Goal: Information Seeking & Learning: Learn about a topic

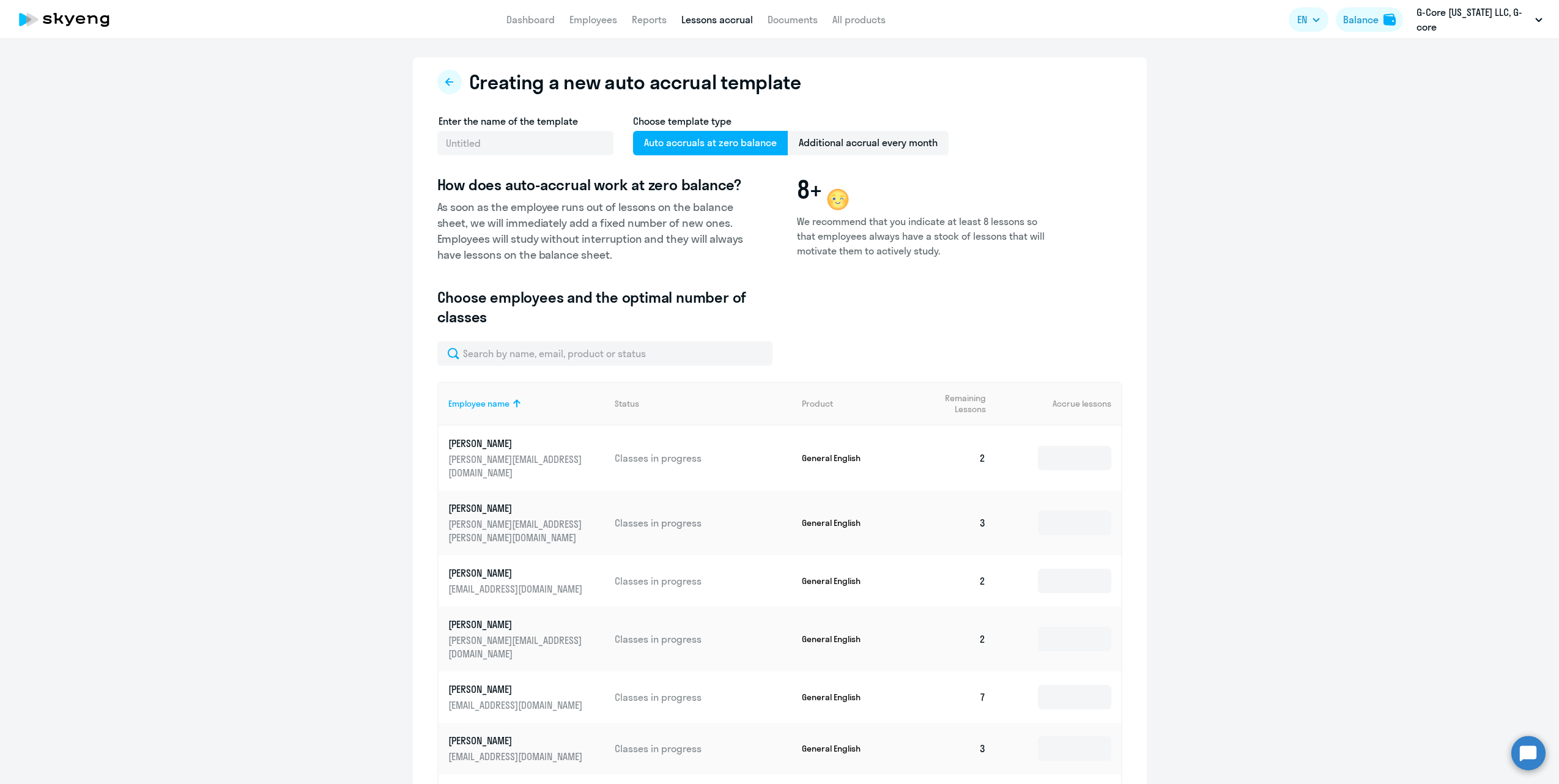
select select "10"
click at [1447, 20] on p "G-Core [US_STATE] LLC, G-core" at bounding box center [1474, 20] width 114 height 30
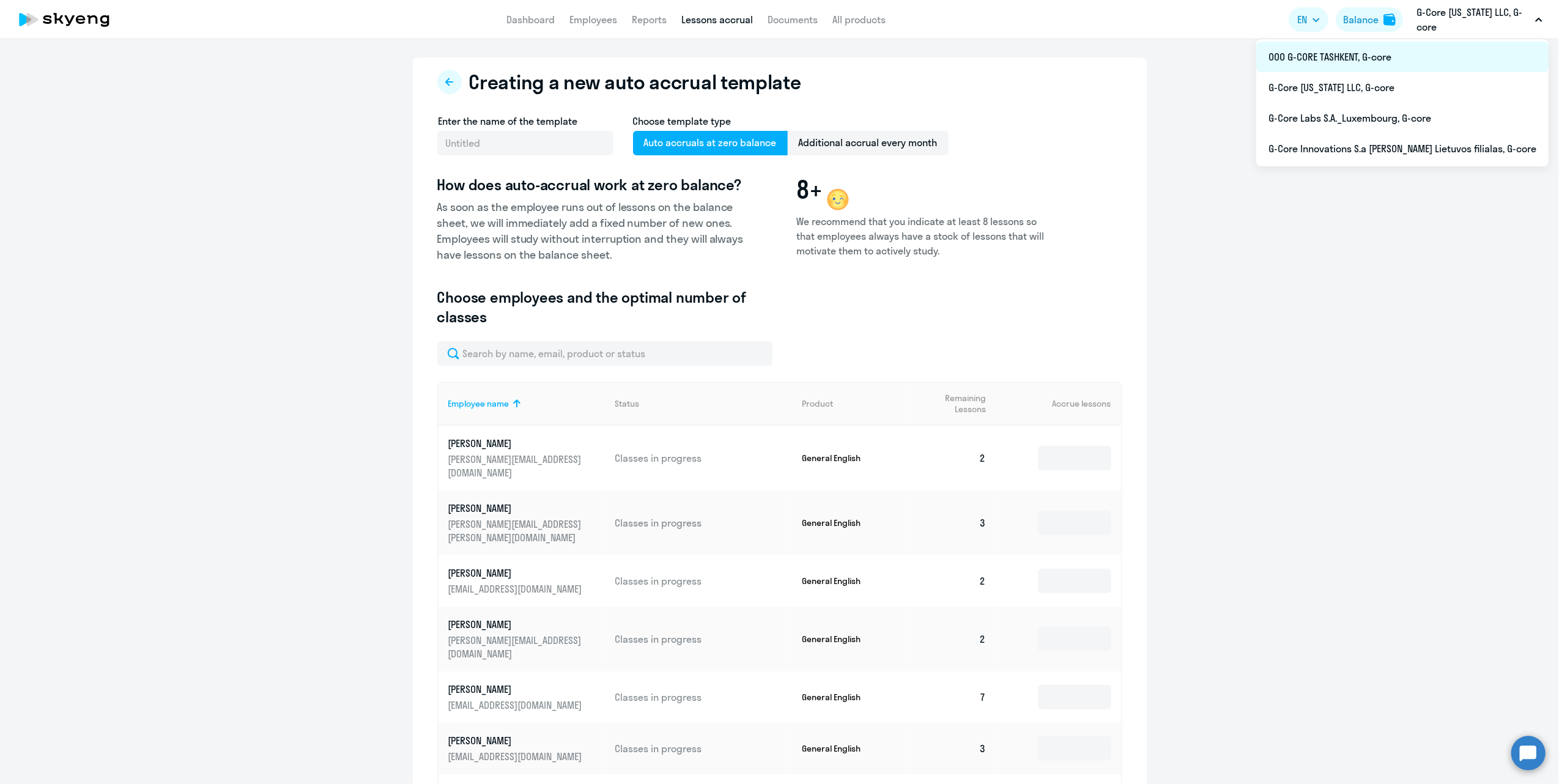
click at [1415, 61] on li "ООО G-CORE TASHKENT, G-core" at bounding box center [1403, 56] width 292 height 31
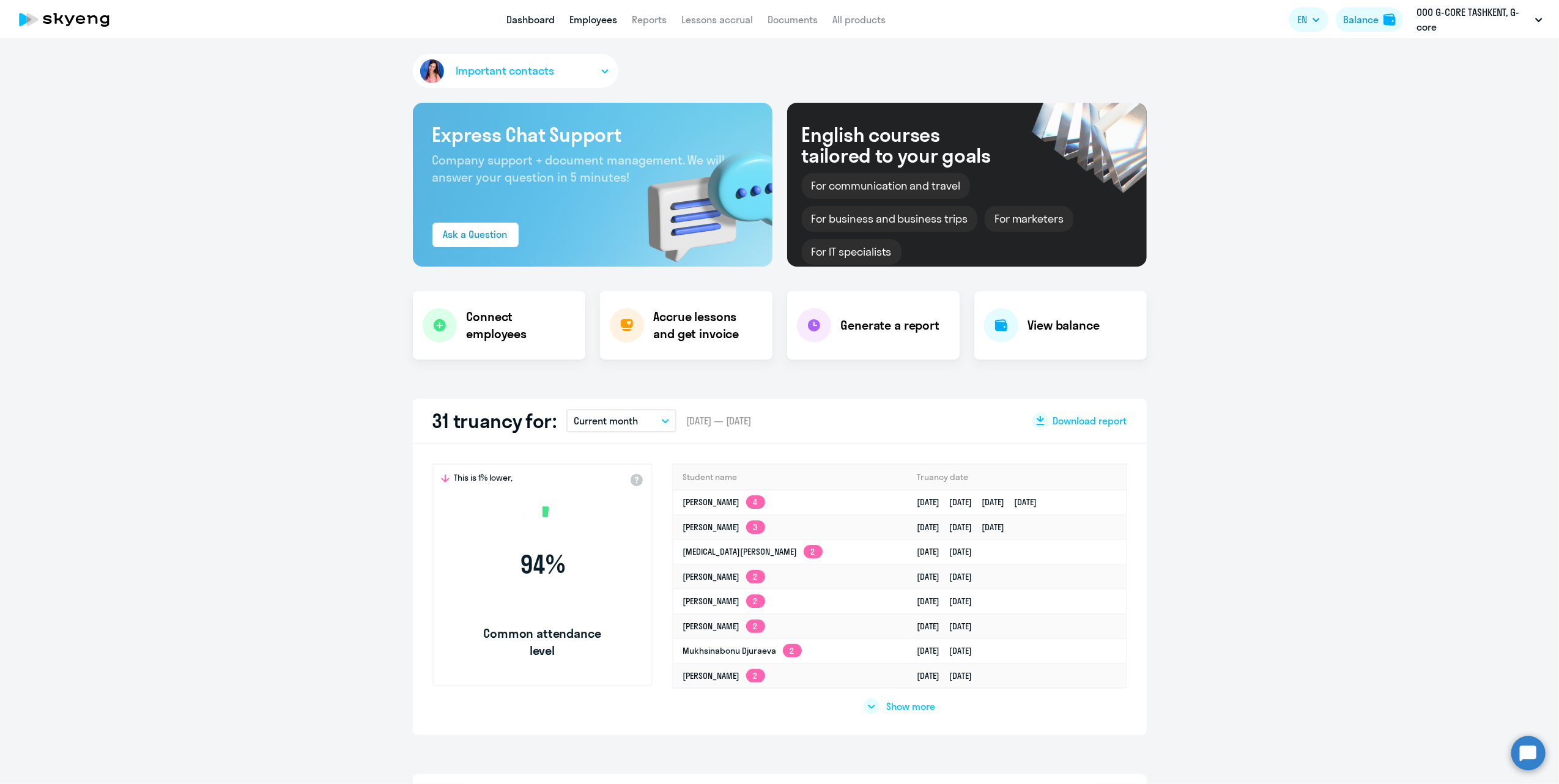
click at [581, 22] on link "Employees" at bounding box center [593, 19] width 48 height 12
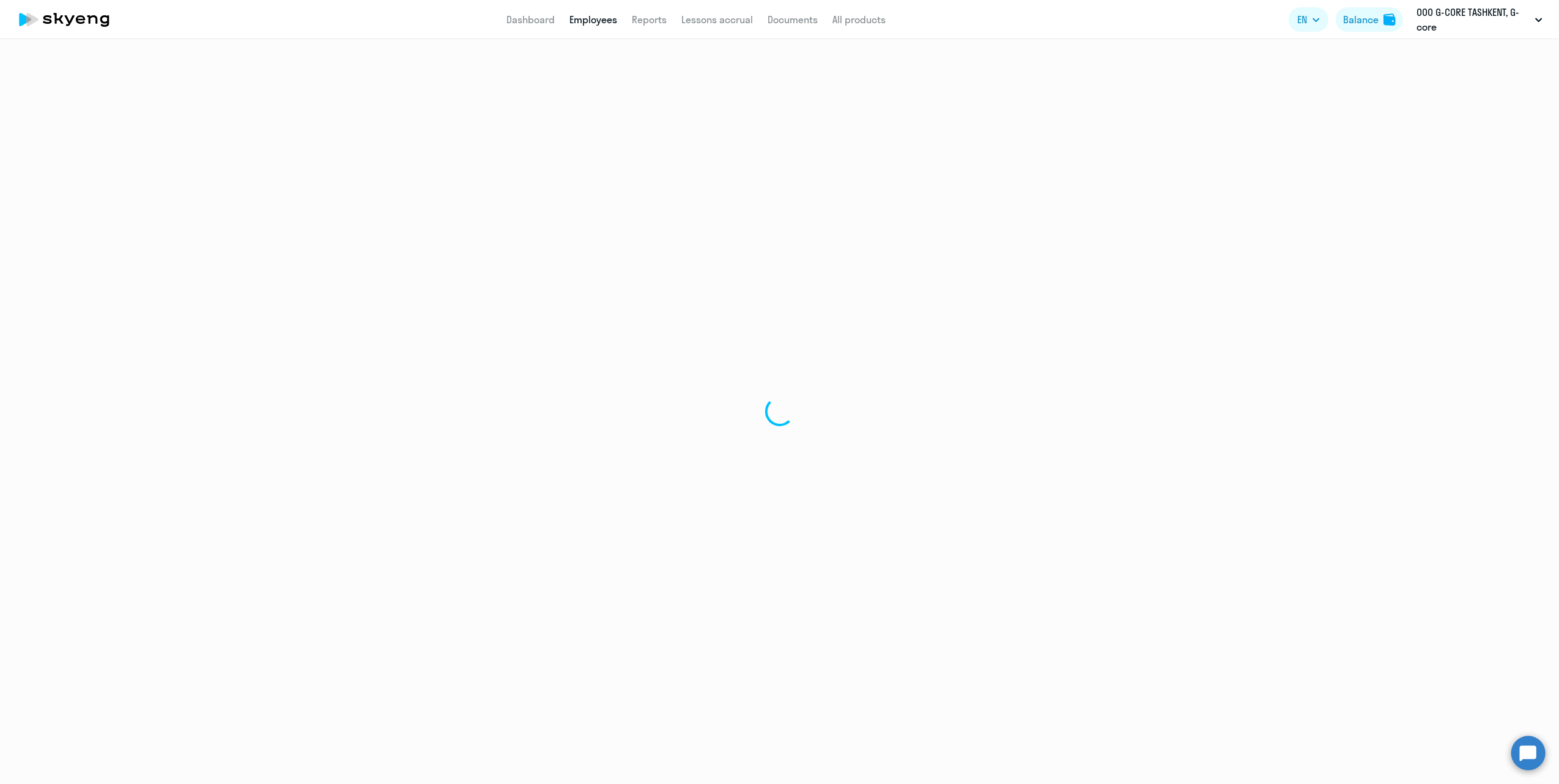
select select "30"
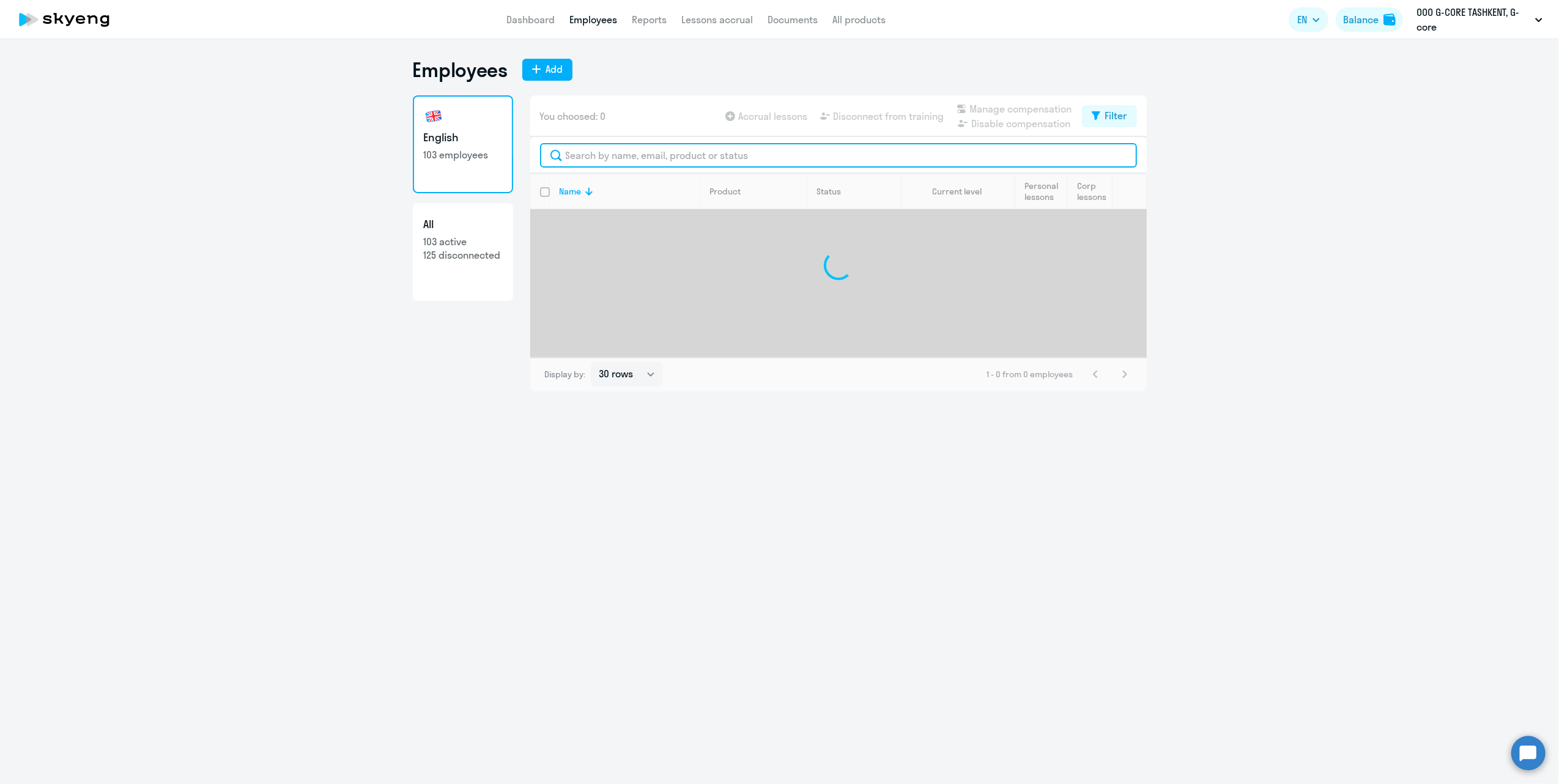
click at [595, 163] on input "text" at bounding box center [839, 155] width 597 height 25
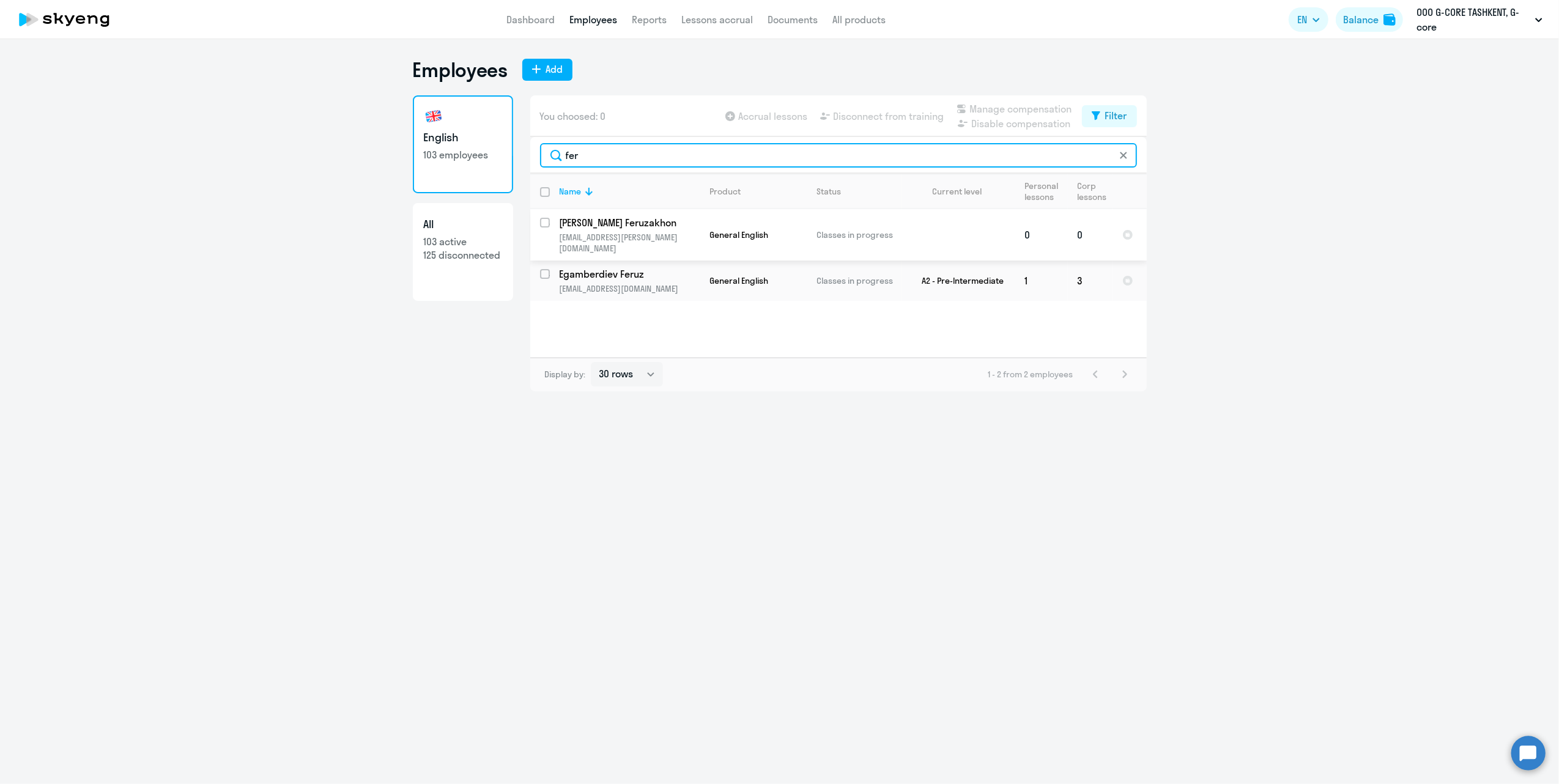
type input "fer"
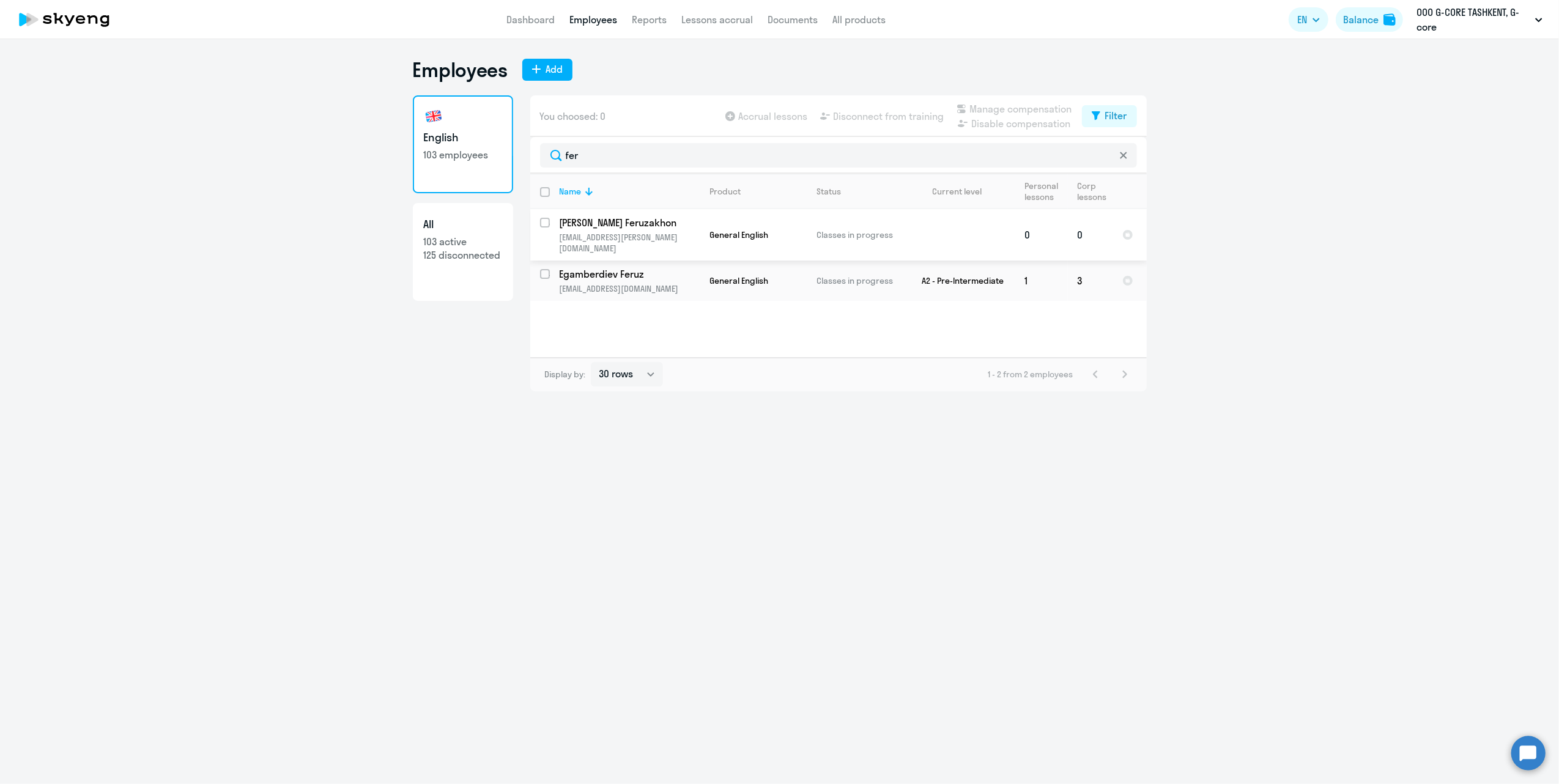
click at [705, 219] on td "General English" at bounding box center [754, 235] width 107 height 51
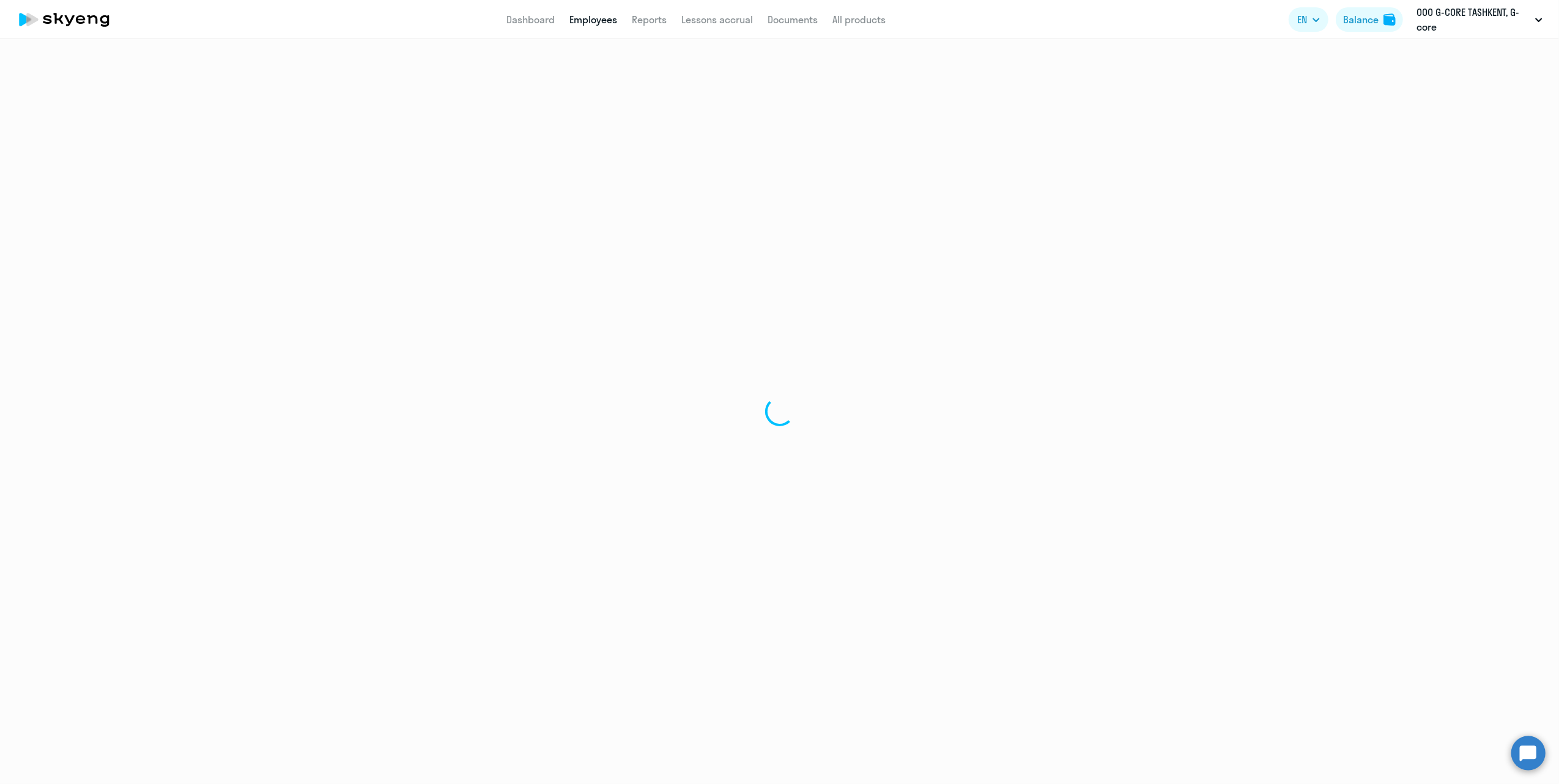
select select "english"
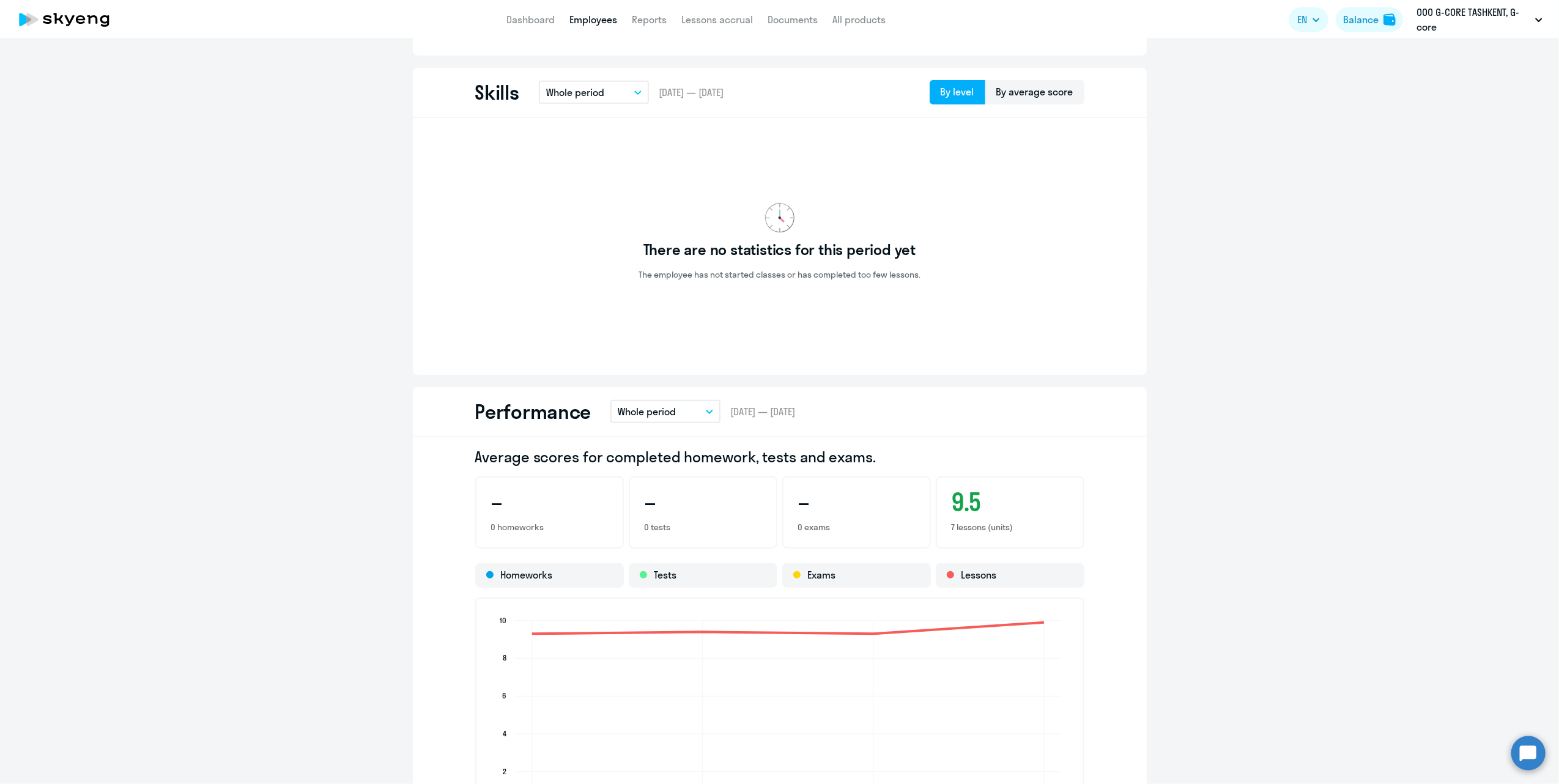
scroll to position [652, 0]
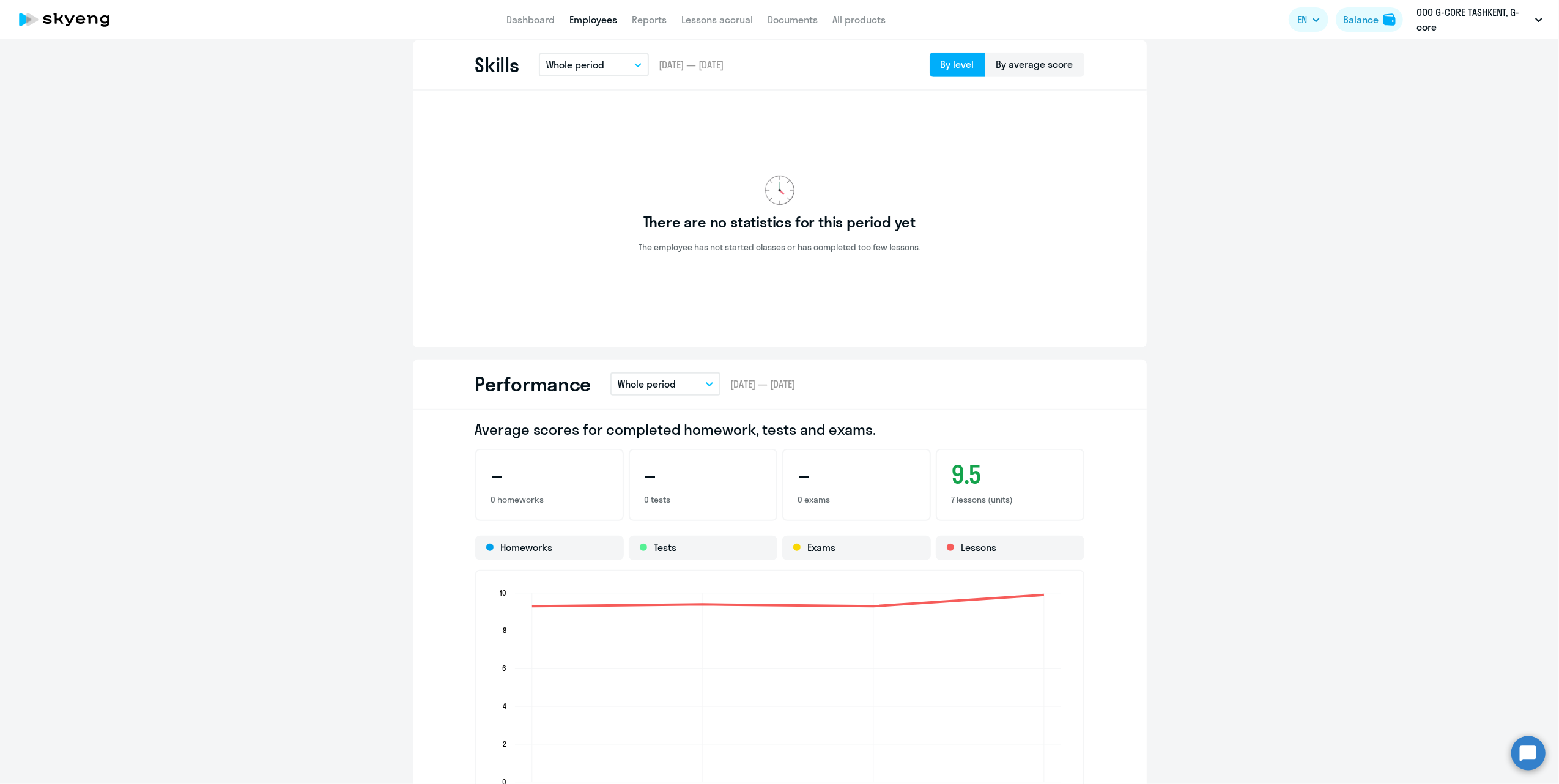
click at [678, 385] on button "Whole period" at bounding box center [665, 384] width 110 height 23
click at [675, 421] on li "Current month" at bounding box center [659, 418] width 97 height 31
click at [680, 378] on button "Current month" at bounding box center [665, 384] width 110 height 23
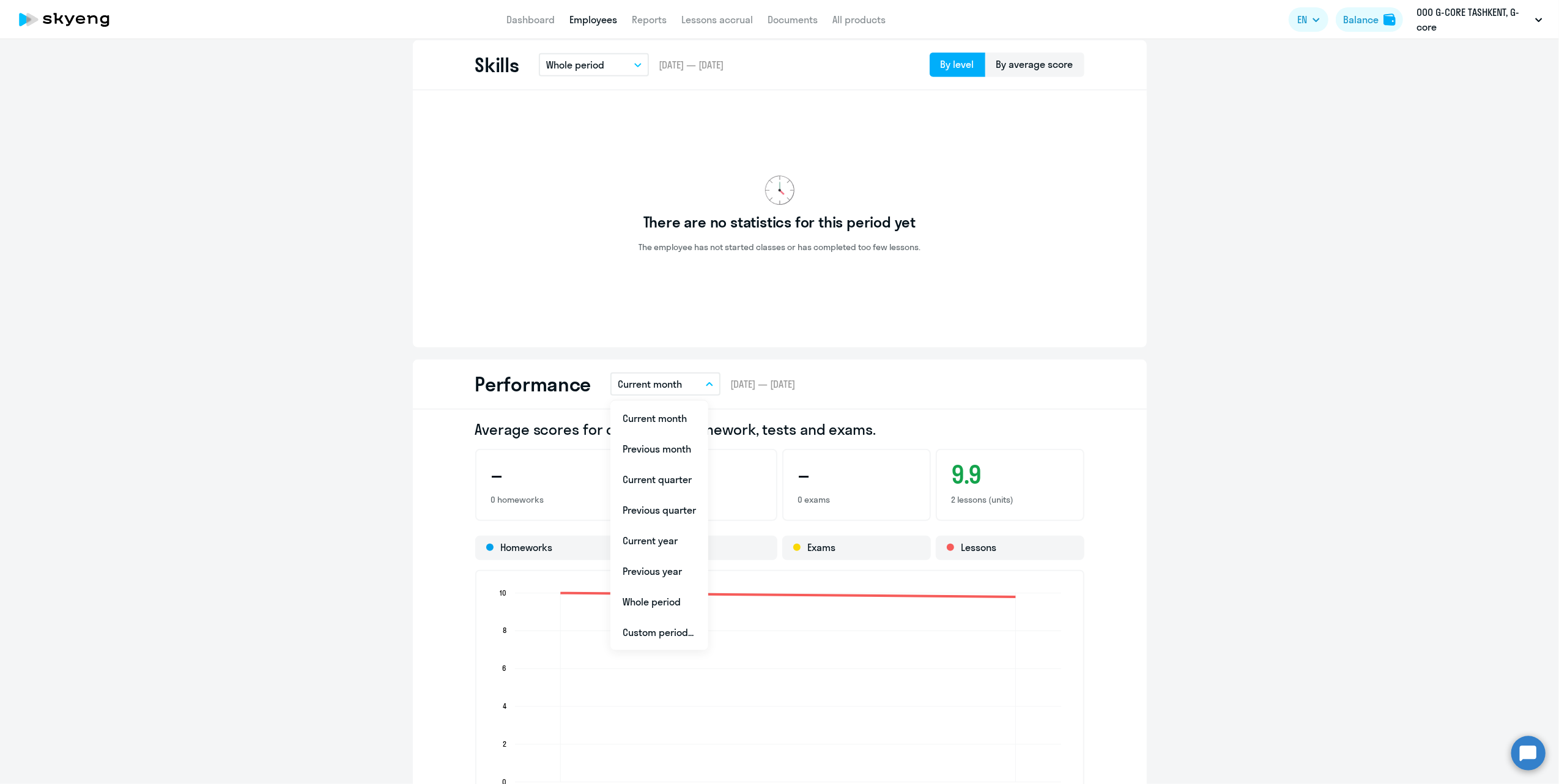
click at [891, 392] on div "Performance Current month Current month Previous month Current quarter Previous…" at bounding box center [780, 384] width 734 height 50
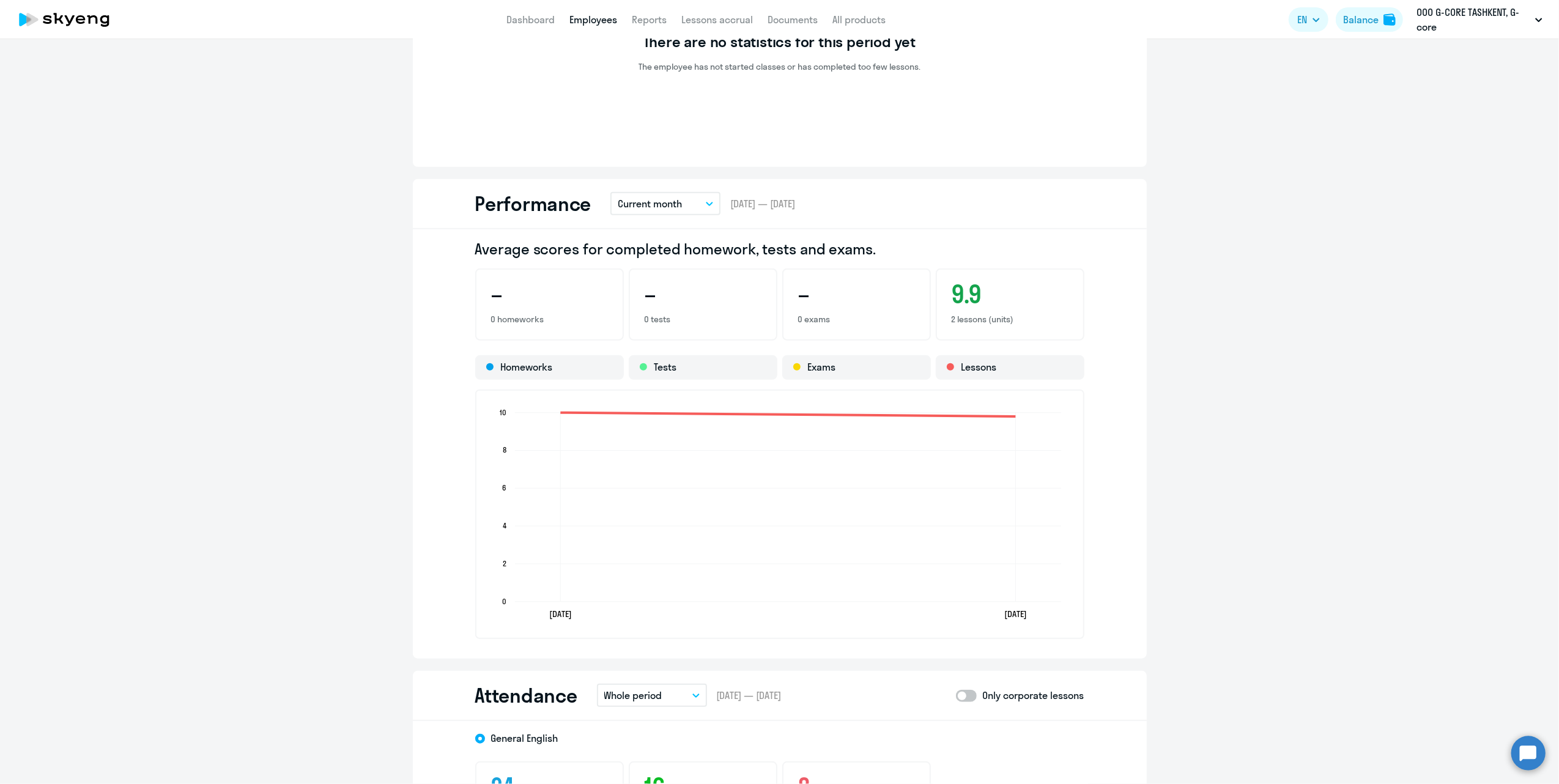
scroll to position [815, 0]
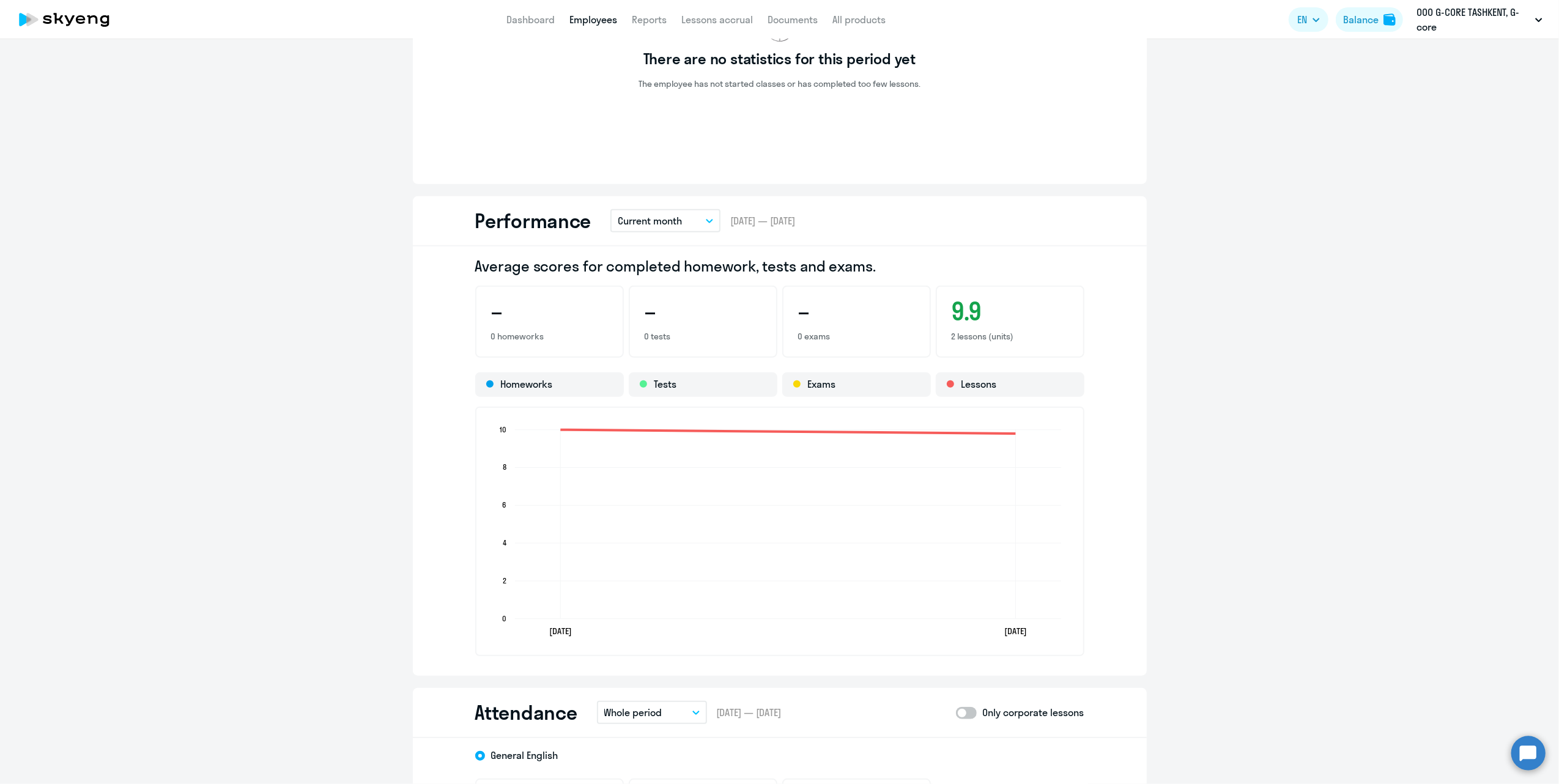
click at [674, 216] on p "Current month" at bounding box center [650, 221] width 64 height 15
click at [666, 253] on li "Current month" at bounding box center [659, 254] width 97 height 31
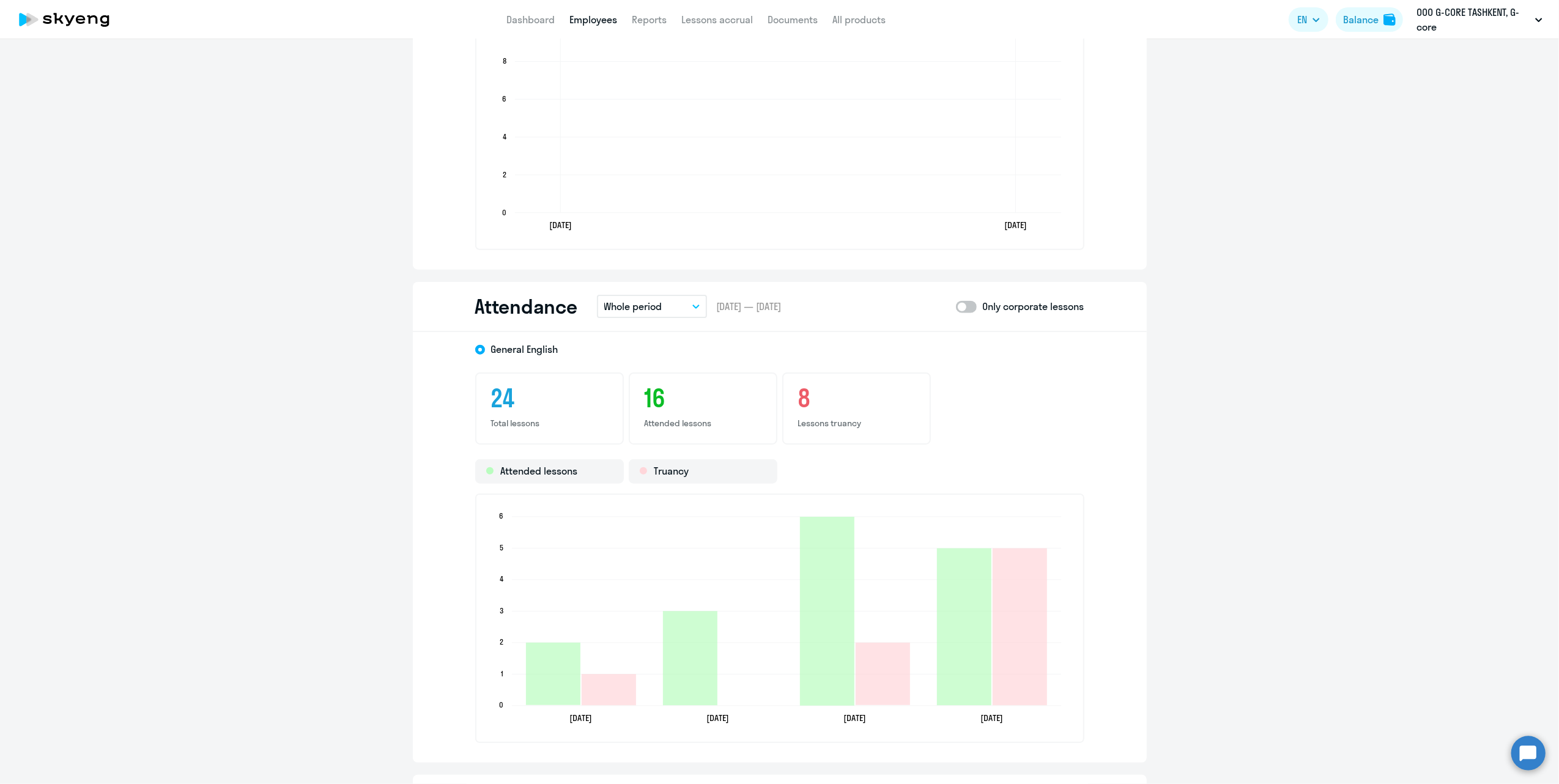
scroll to position [1224, 0]
click at [675, 313] on button "Whole period" at bounding box center [652, 305] width 110 height 23
click at [669, 341] on li "Current month" at bounding box center [646, 339] width 97 height 31
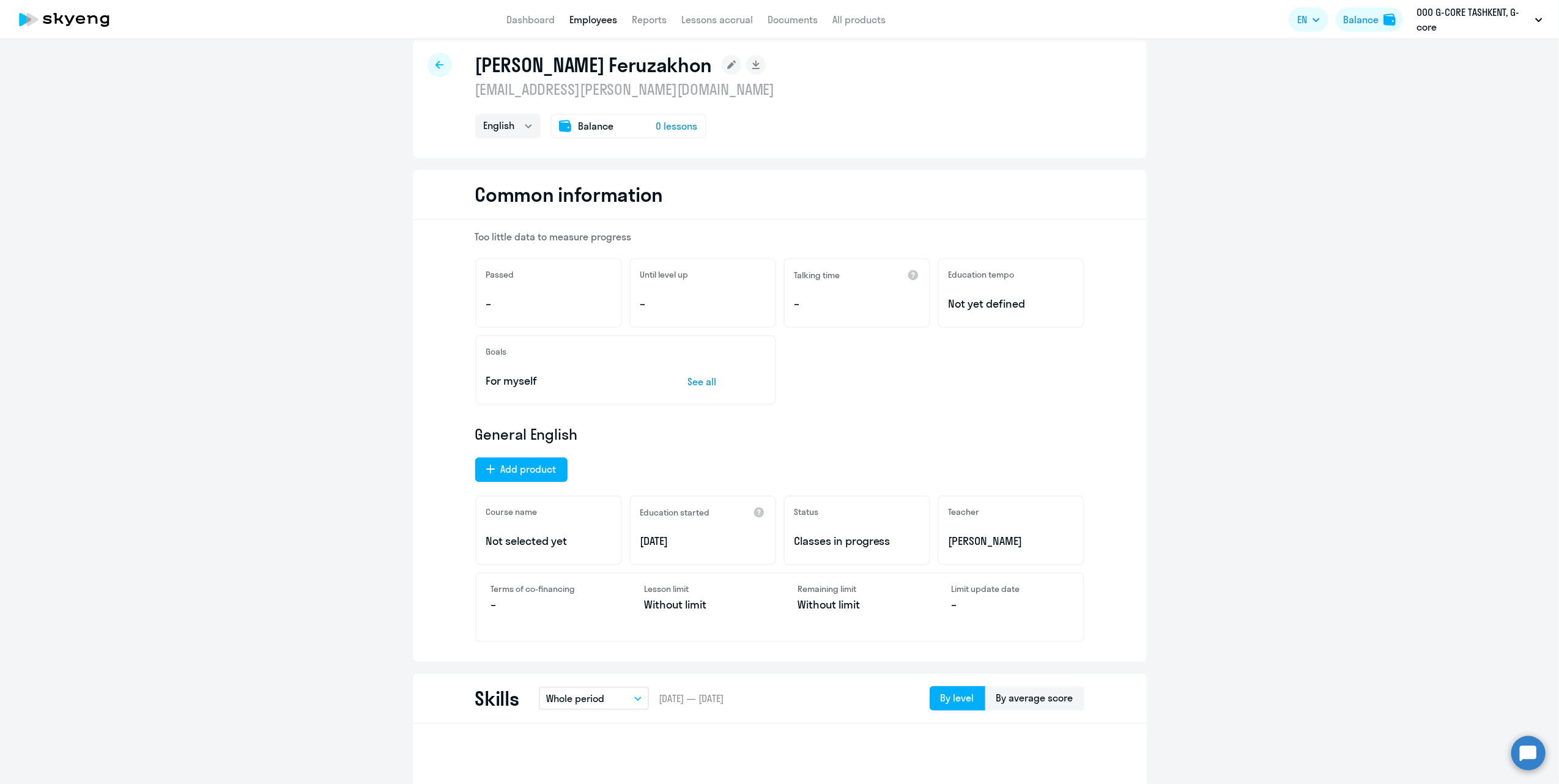
scroll to position [0, 0]
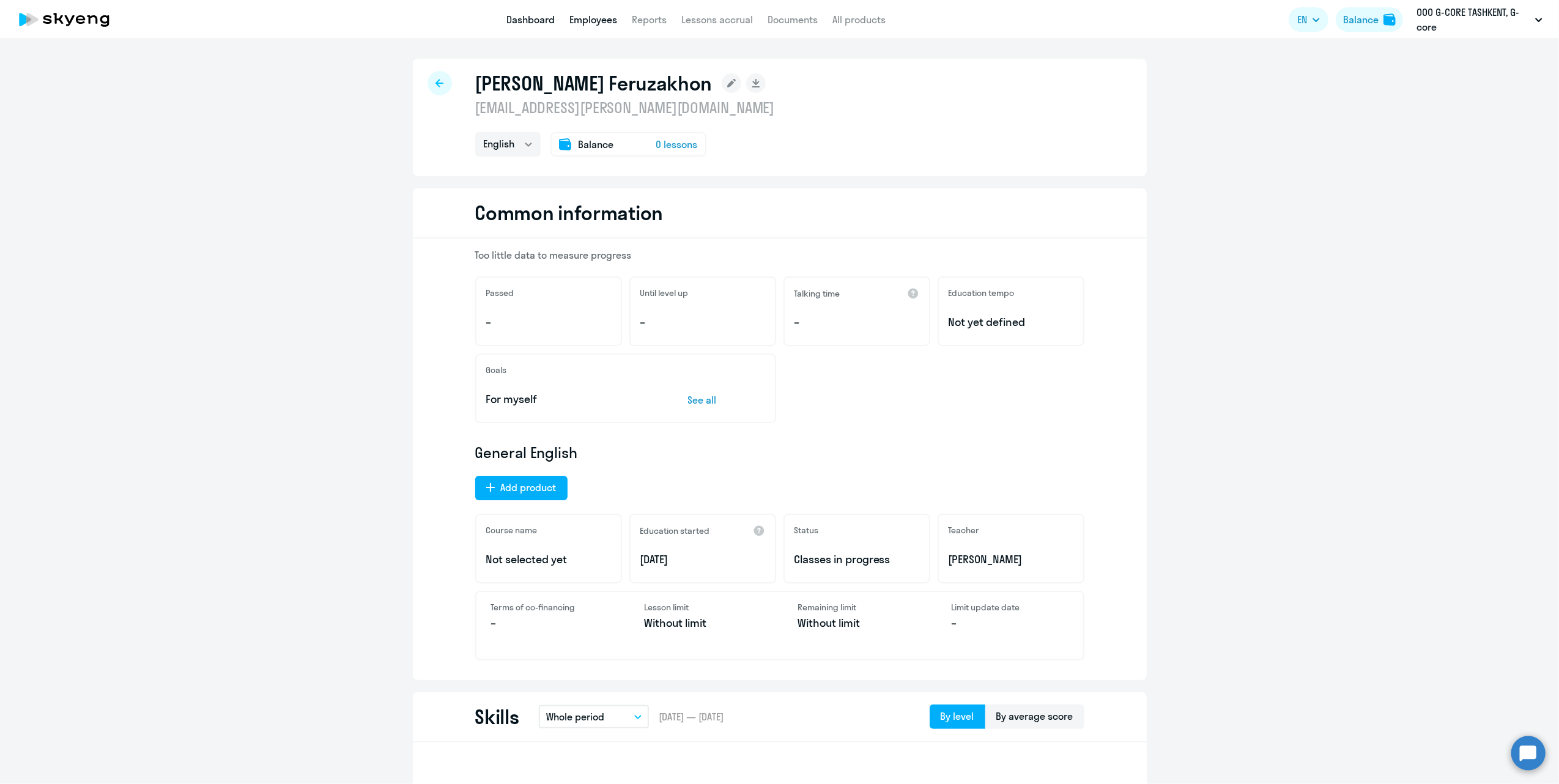
click at [544, 20] on link "Dashboard" at bounding box center [530, 19] width 48 height 12
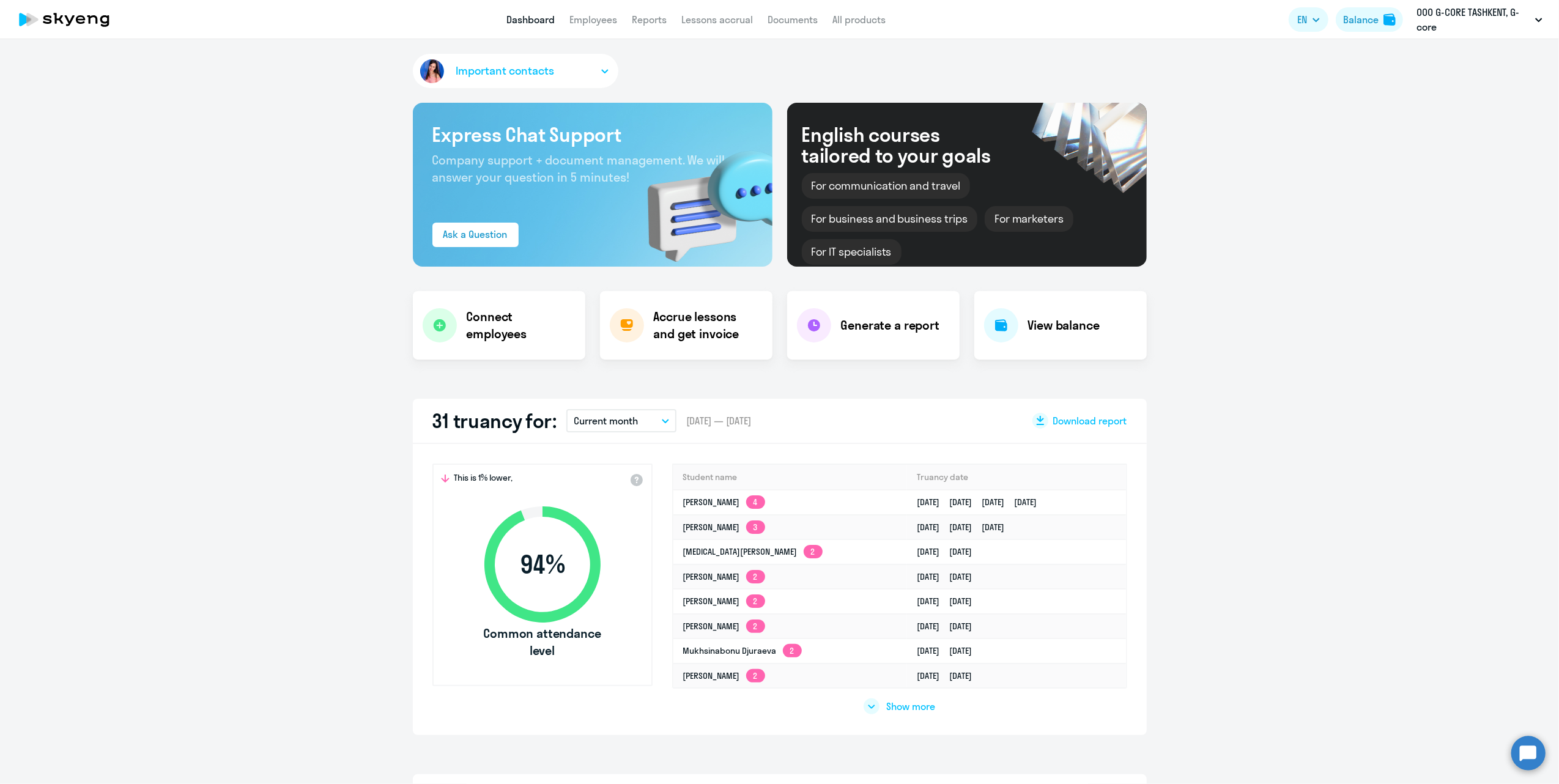
click at [899, 707] on span "Show more" at bounding box center [911, 706] width 49 height 13
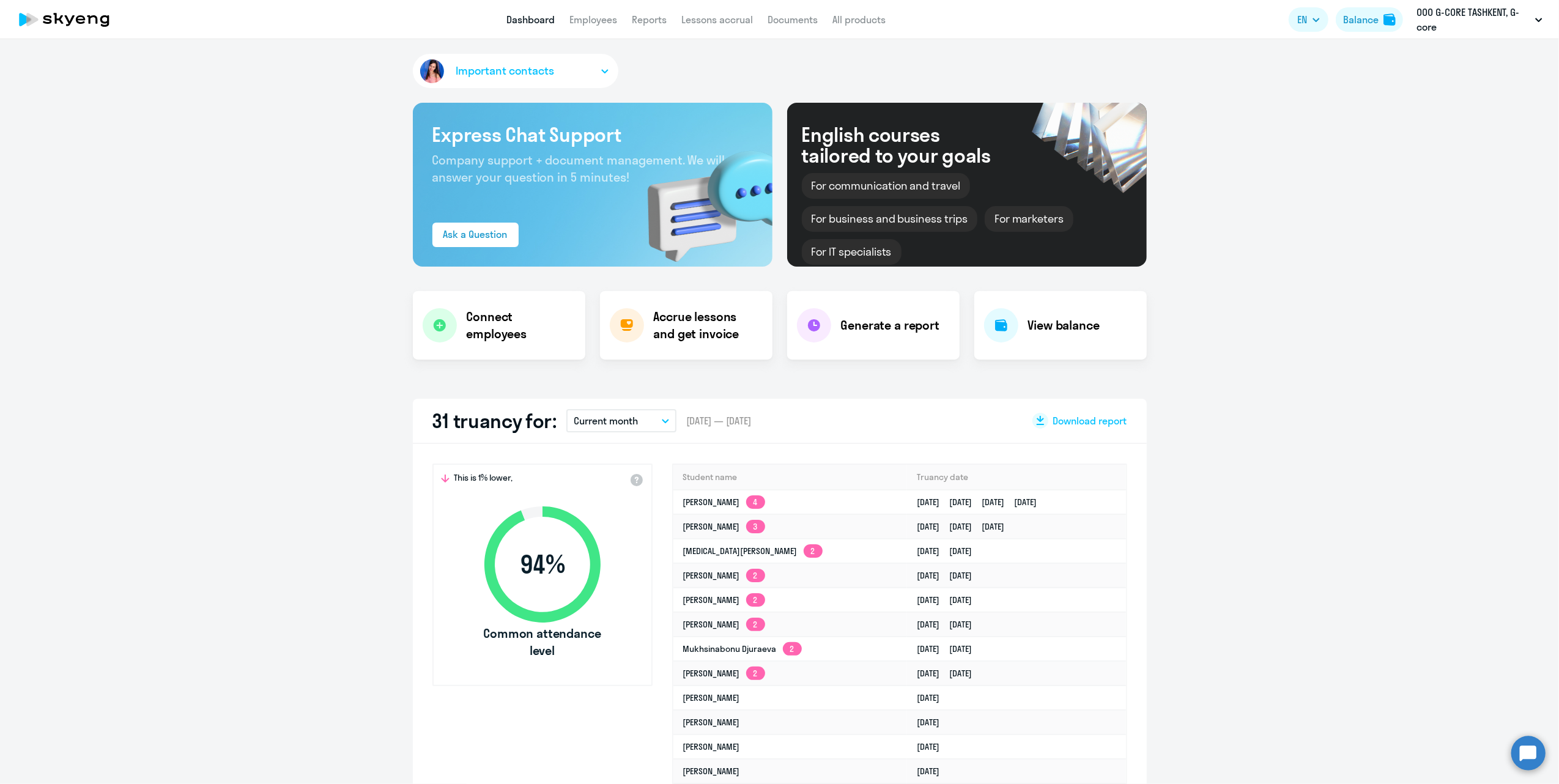
click at [907, 473] on th "Truancy date" at bounding box center [1016, 478] width 219 height 25
select select "30"
click at [696, 522] on link "[PERSON_NAME] 3" at bounding box center [724, 526] width 82 height 11
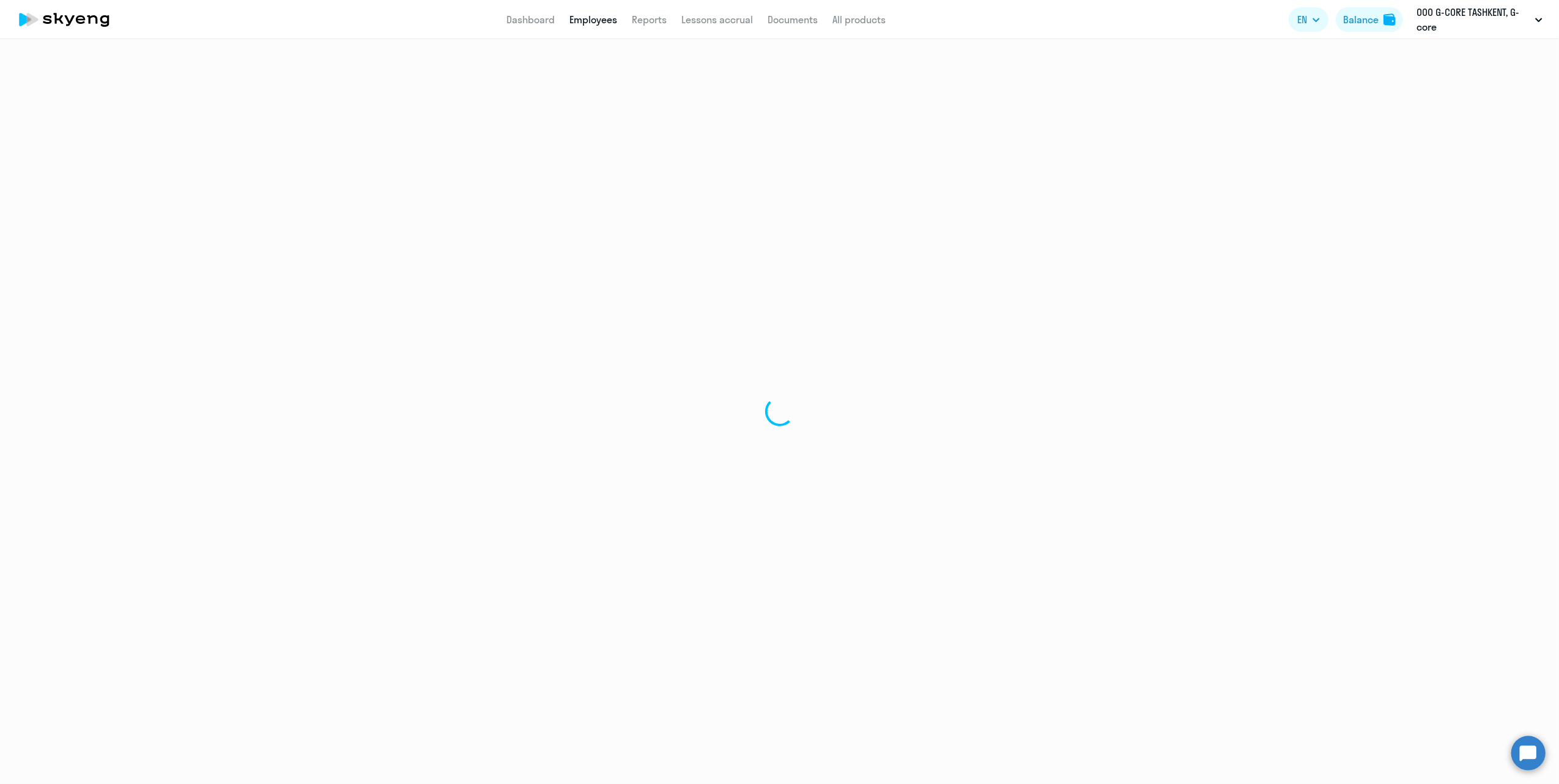
select select "english"
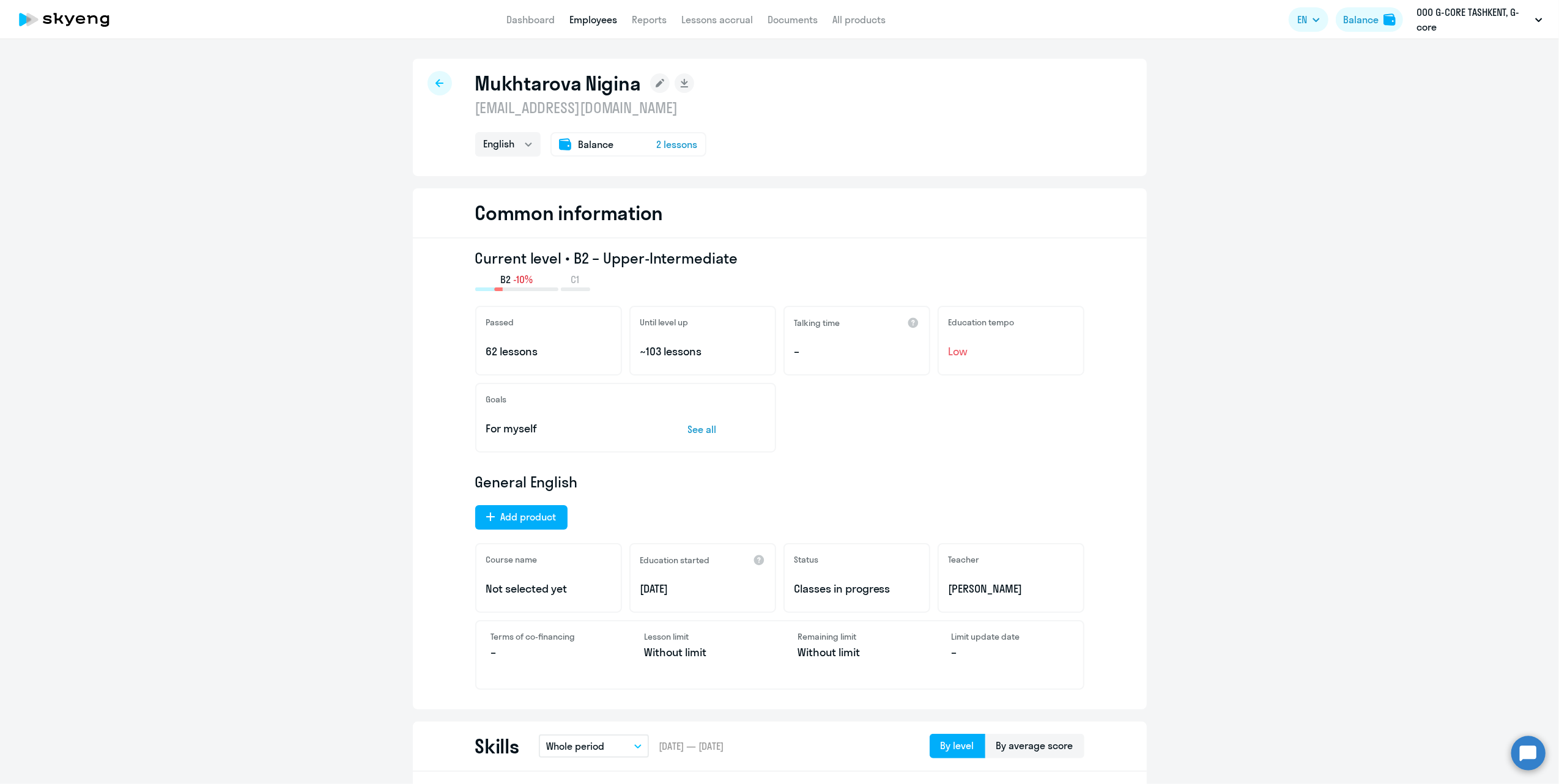
click at [435, 81] on icon at bounding box center [440, 83] width 8 height 8
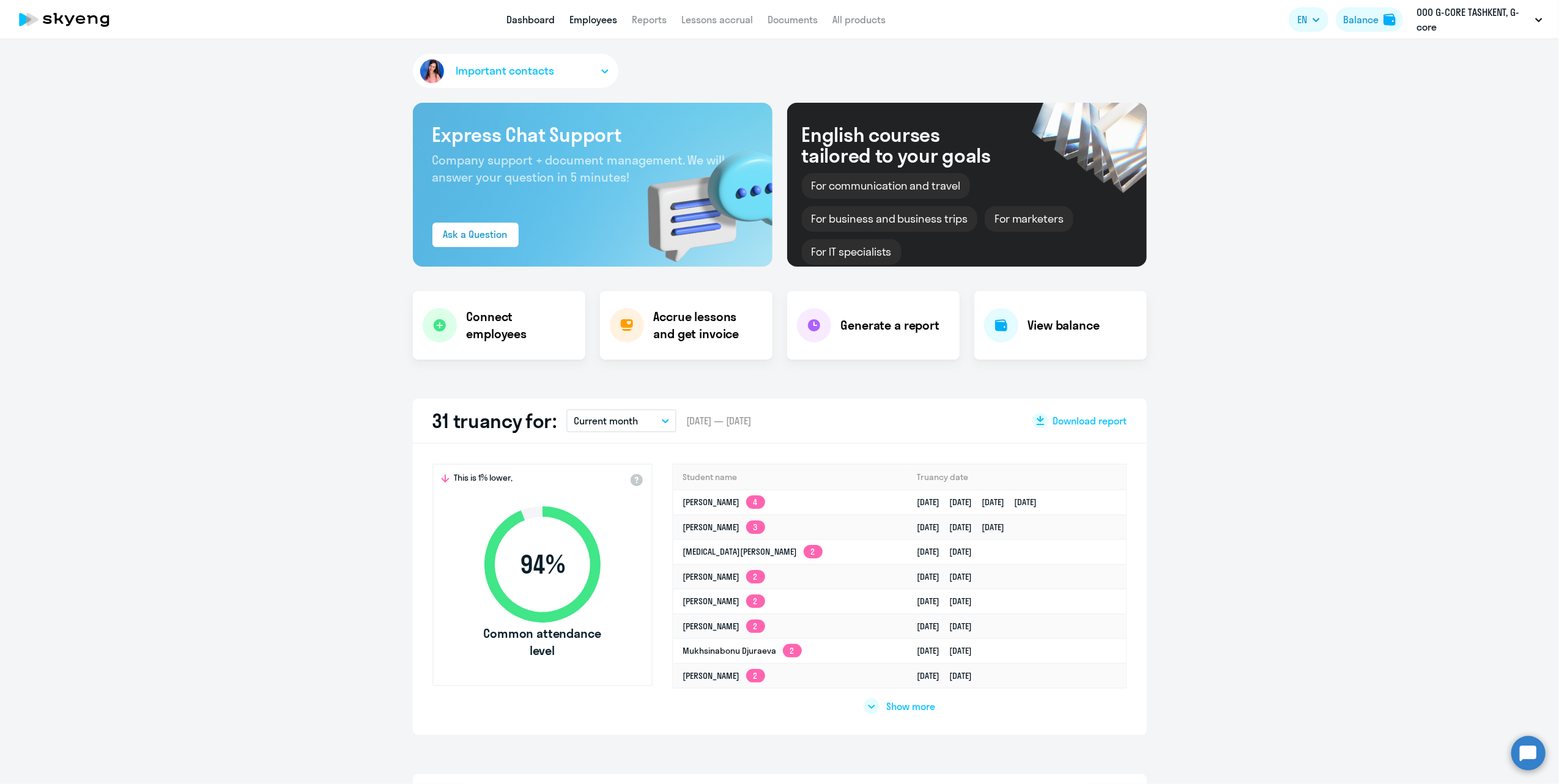
click at [586, 13] on link "Employees" at bounding box center [593, 19] width 48 height 12
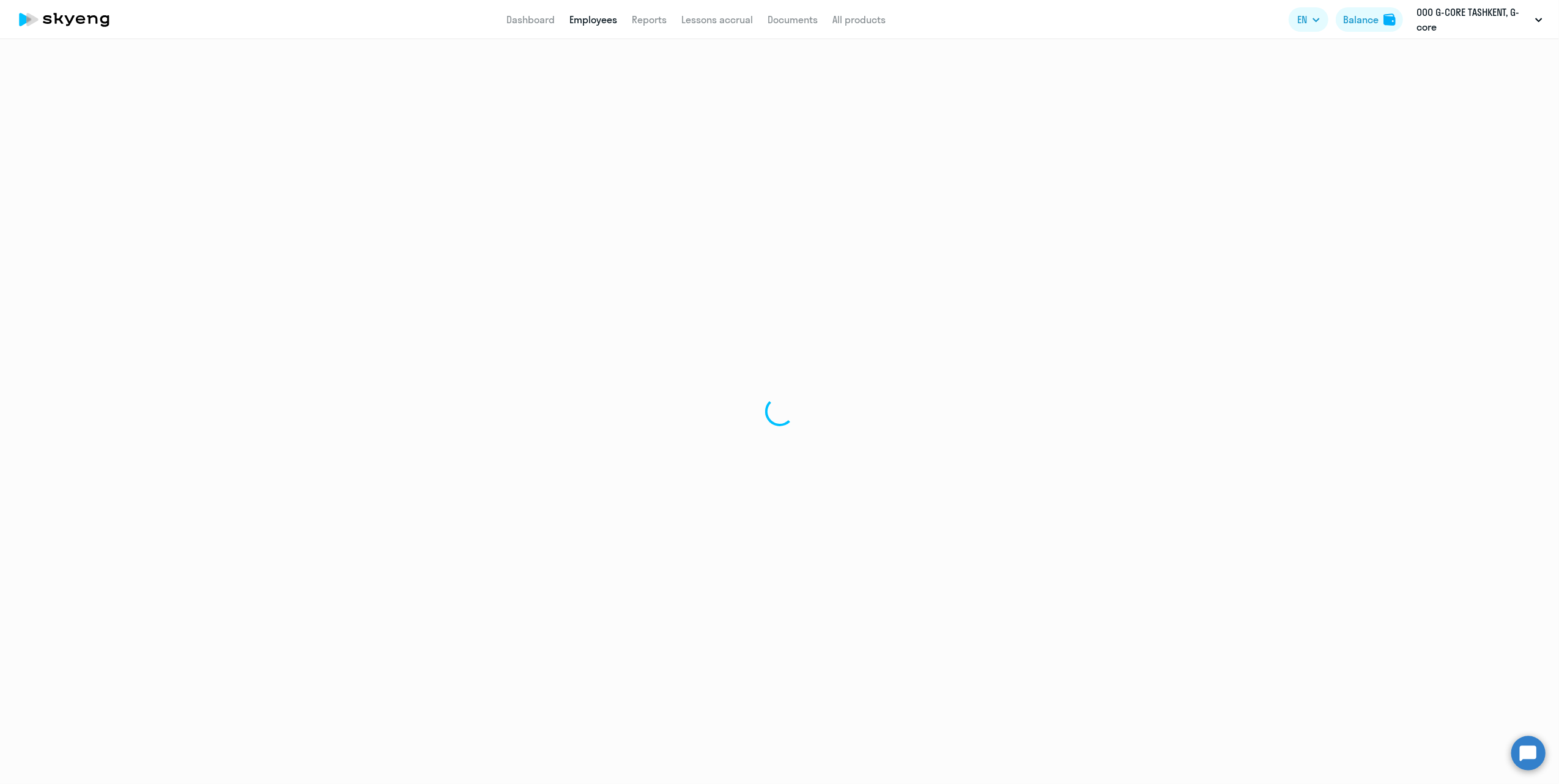
select select "30"
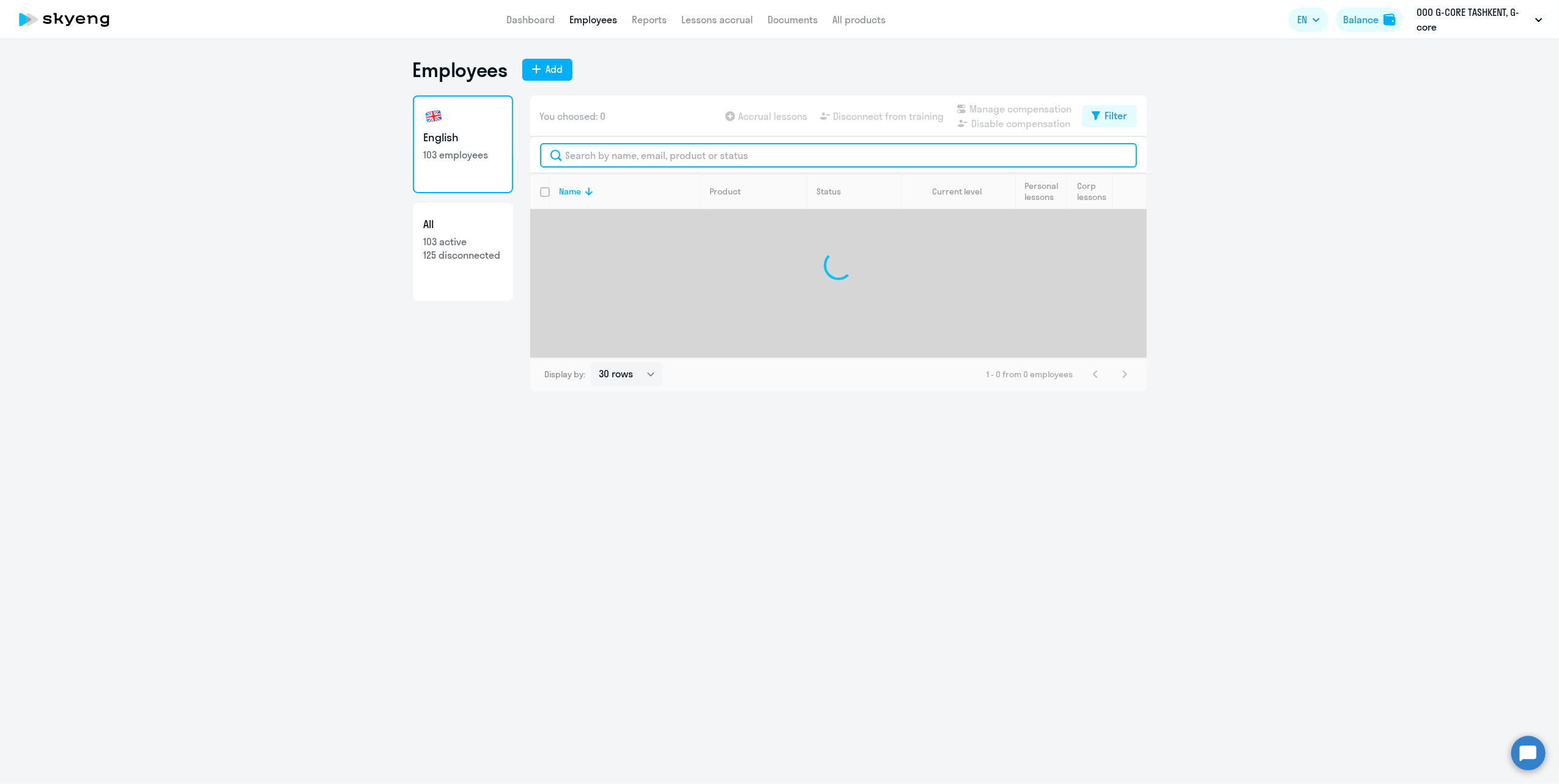
click at [715, 157] on input "text" at bounding box center [839, 155] width 597 height 25
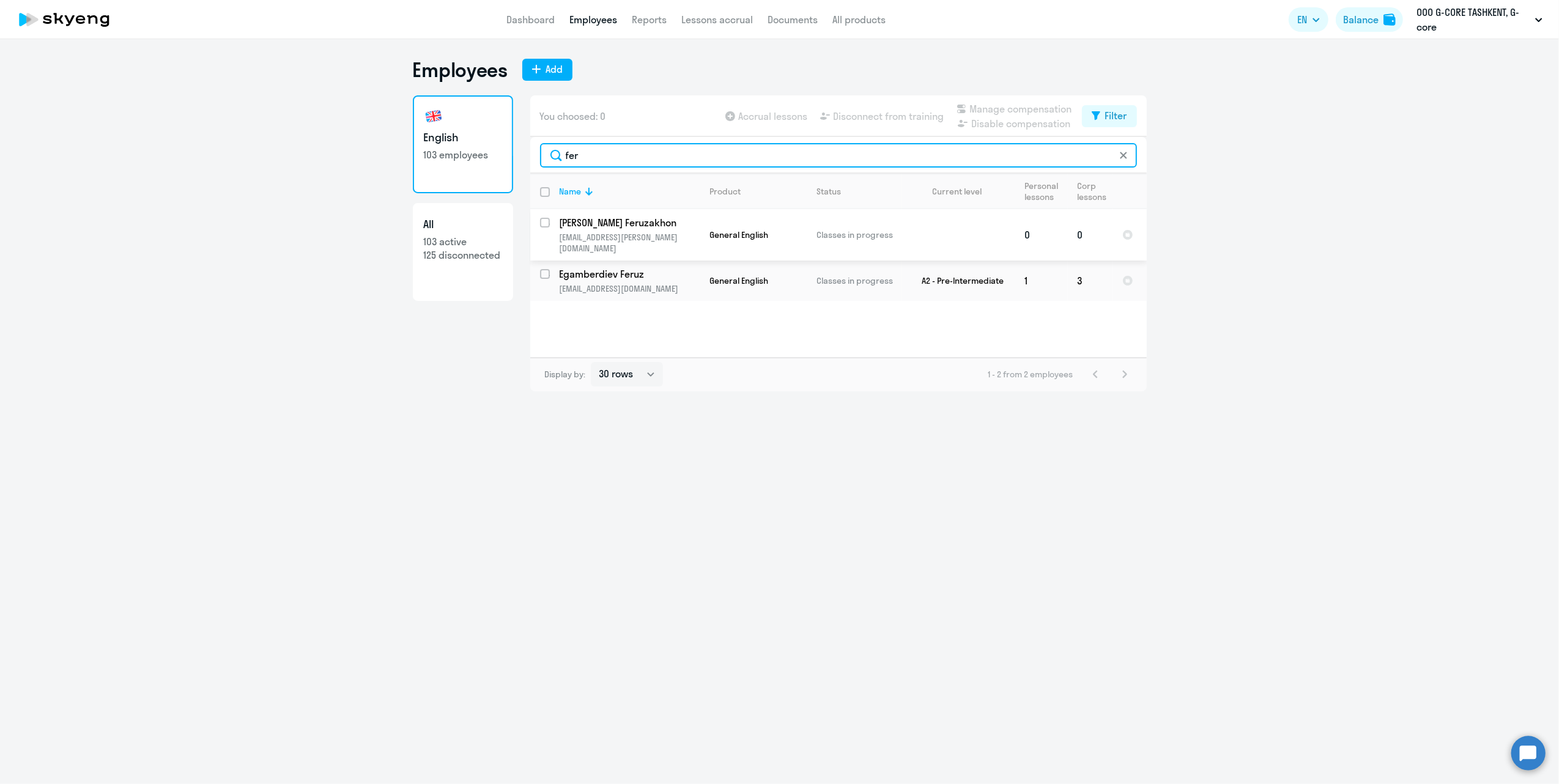
type input "fer"
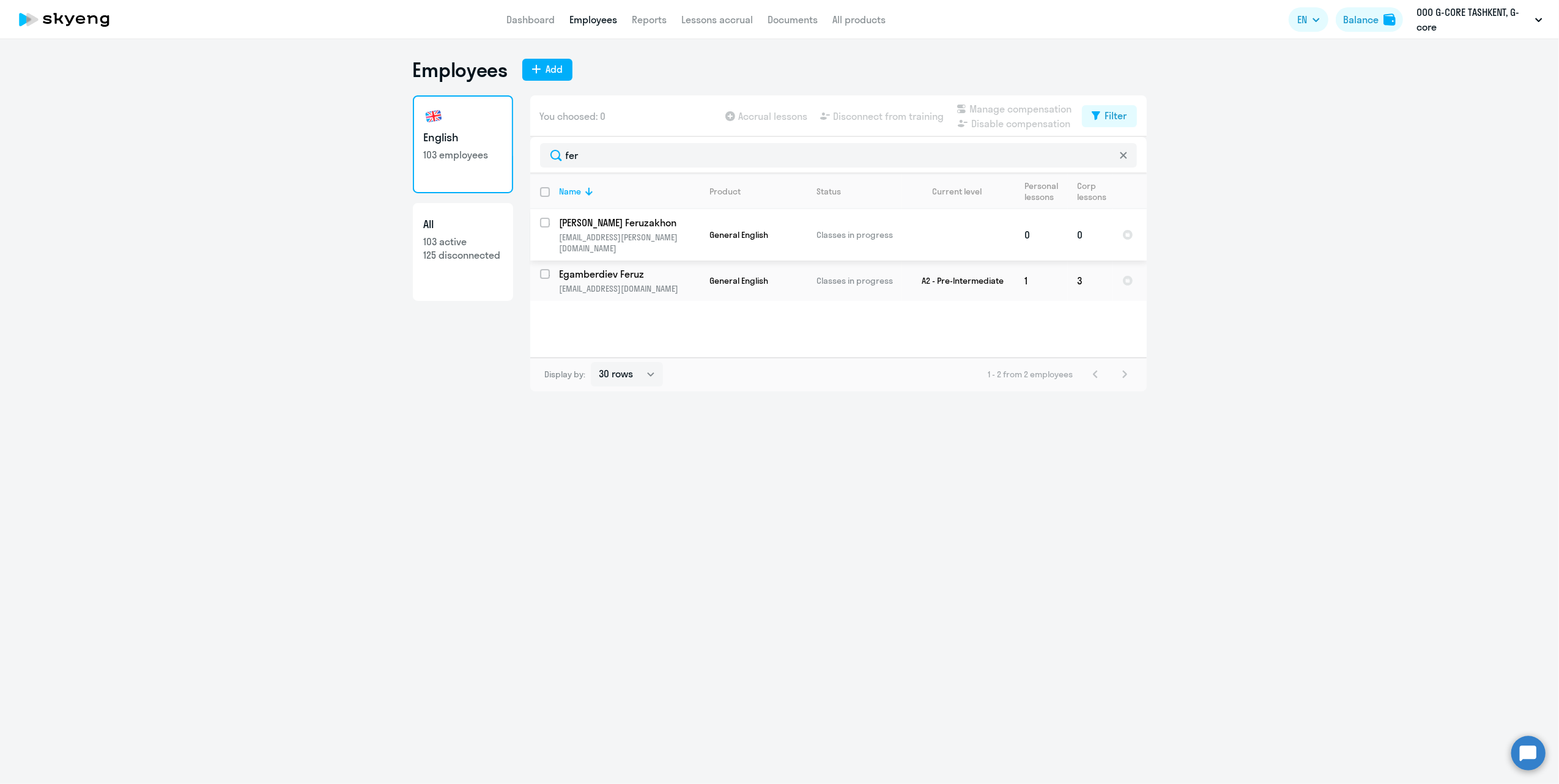
click at [684, 221] on p "[PERSON_NAME] Feruzakhon" at bounding box center [629, 222] width 138 height 13
select select "english"
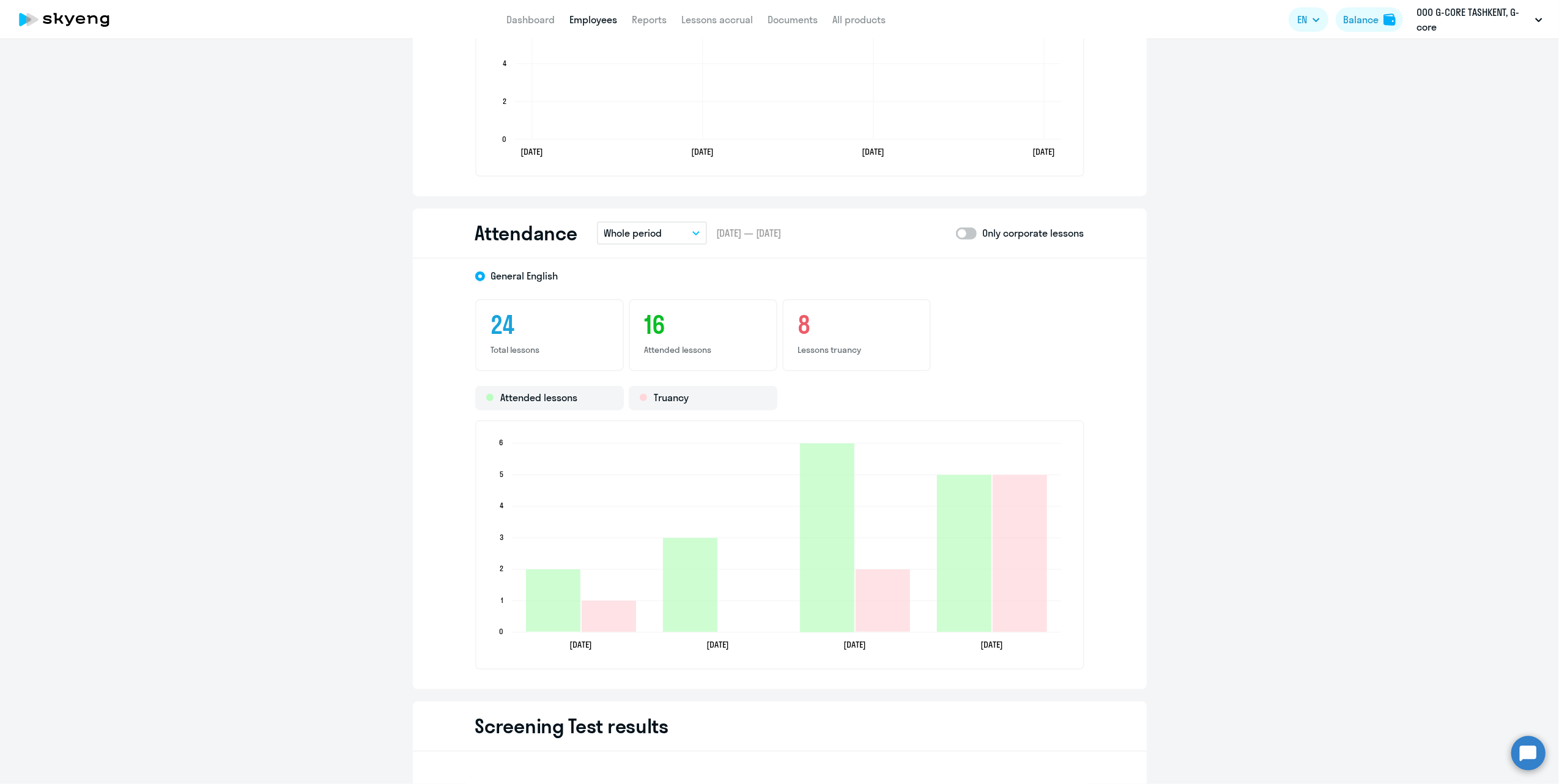
scroll to position [1304, 0]
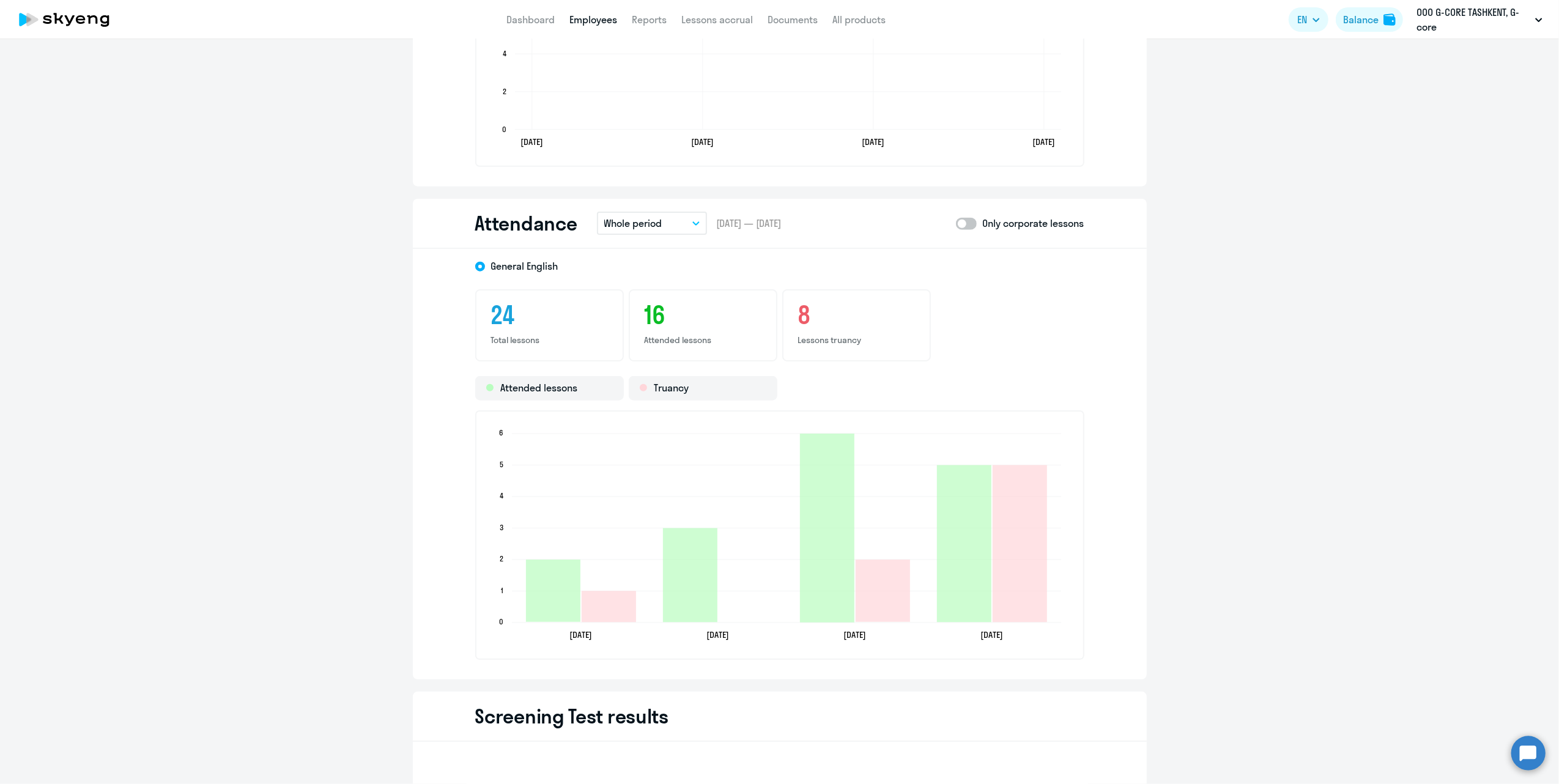
click at [644, 216] on p "Whole period" at bounding box center [634, 223] width 58 height 15
click at [649, 284] on li "Previous month" at bounding box center [646, 287] width 97 height 31
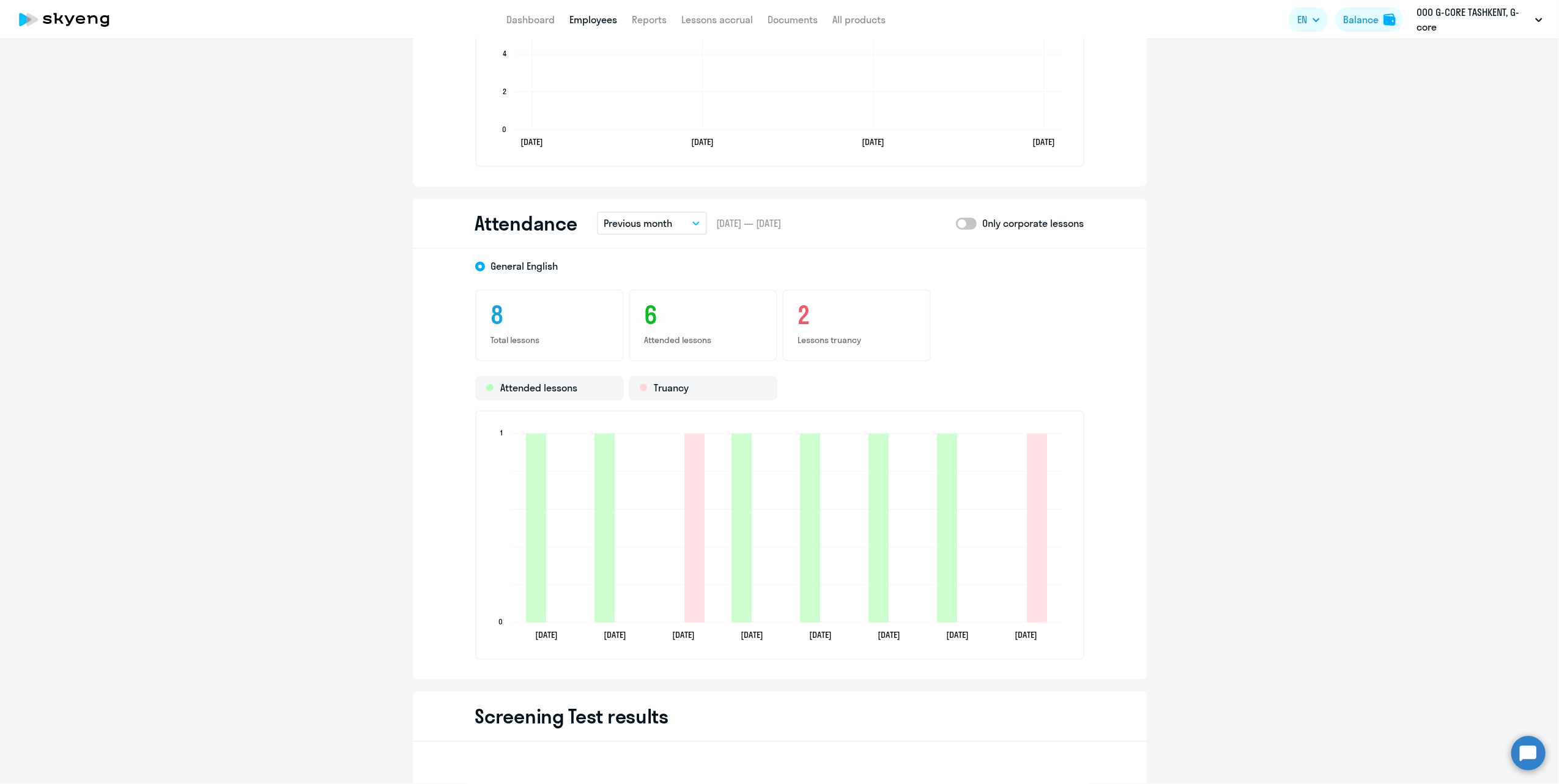
click at [661, 216] on p "Previous month" at bounding box center [639, 223] width 69 height 15
click at [658, 253] on li "Current month" at bounding box center [646, 257] width 97 height 31
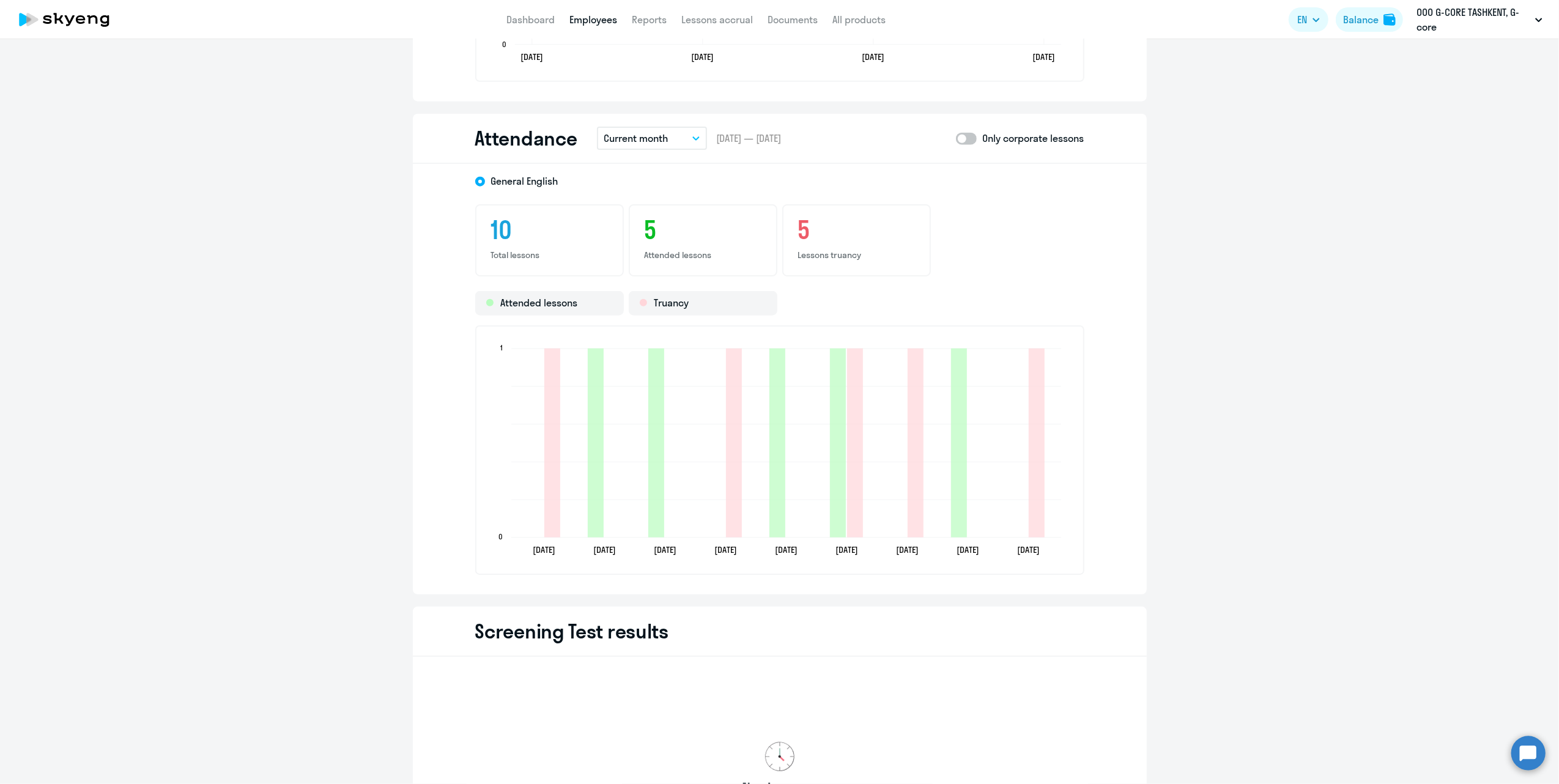
scroll to position [1468, 0]
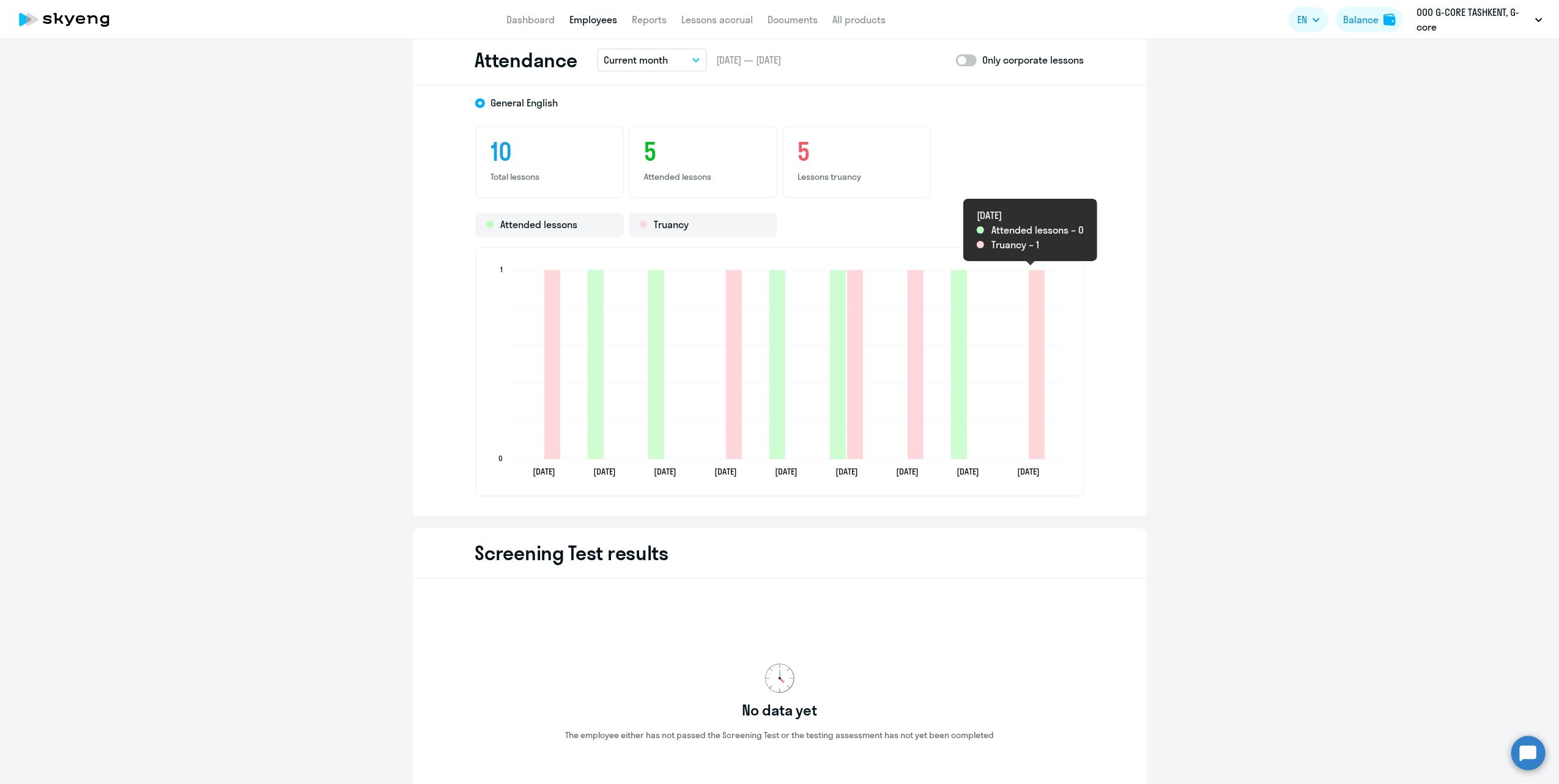
click at [1031, 345] on icon "2025-09-18T22:00:00.000Z Truancy 1" at bounding box center [1036, 364] width 16 height 189
click at [956, 59] on span at bounding box center [966, 60] width 21 height 12
click at [956, 60] on input "checkbox" at bounding box center [956, 60] width 1 height 1
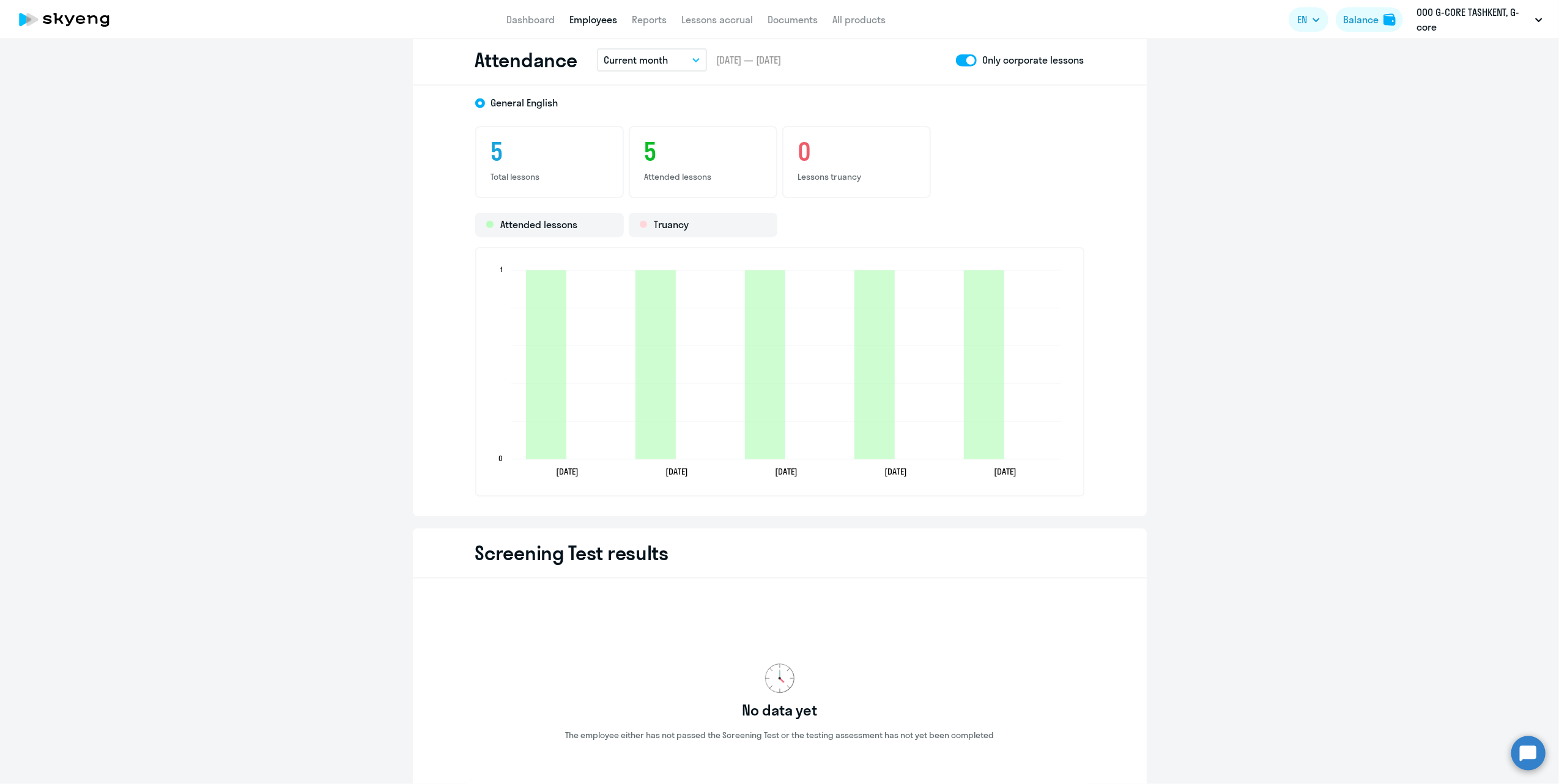
click at [956, 58] on span at bounding box center [966, 60] width 21 height 12
click at [956, 60] on input "checkbox" at bounding box center [956, 60] width 1 height 1
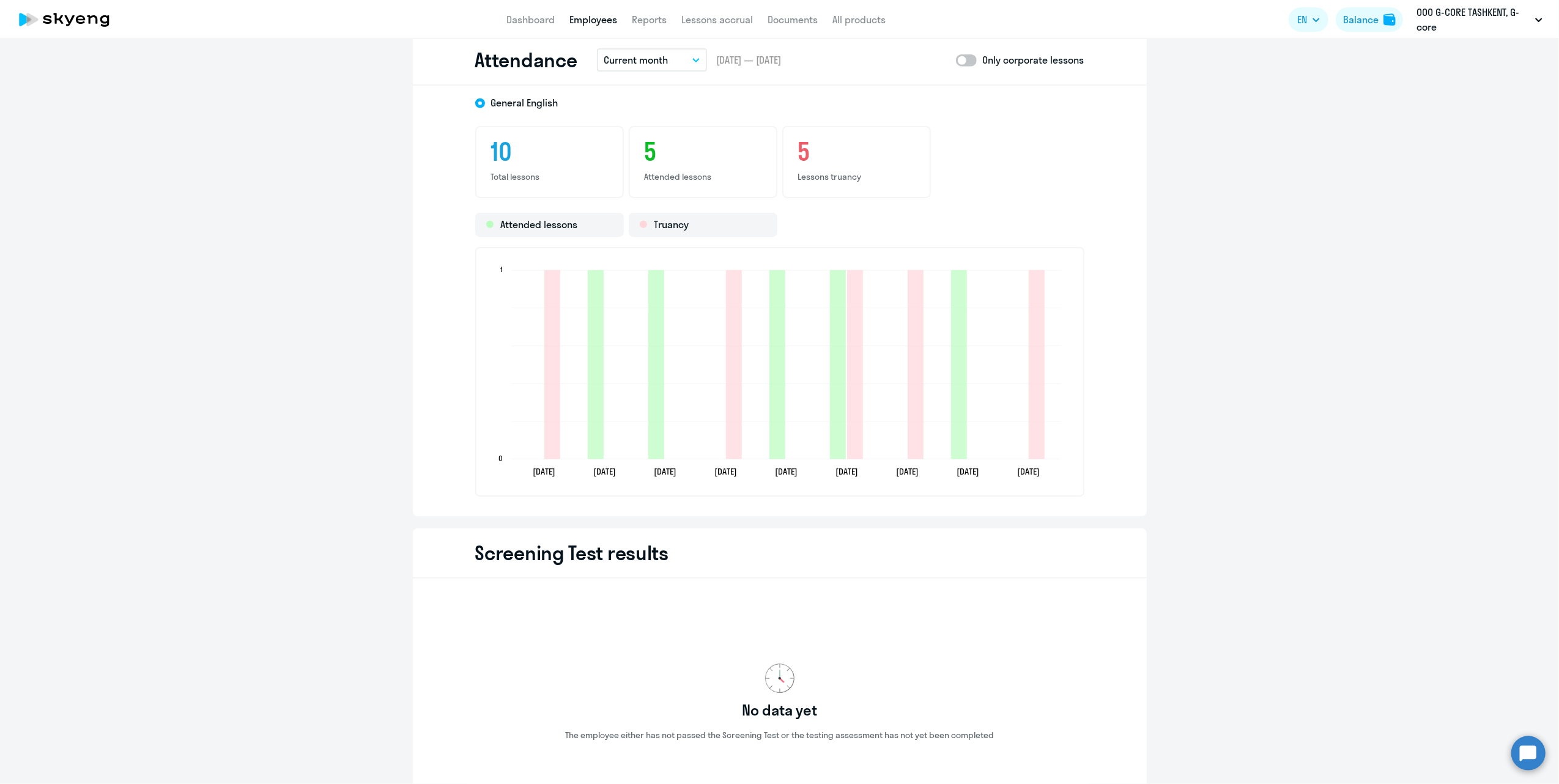
click at [956, 58] on span at bounding box center [966, 60] width 21 height 12
click at [956, 60] on input "checkbox" at bounding box center [956, 60] width 1 height 1
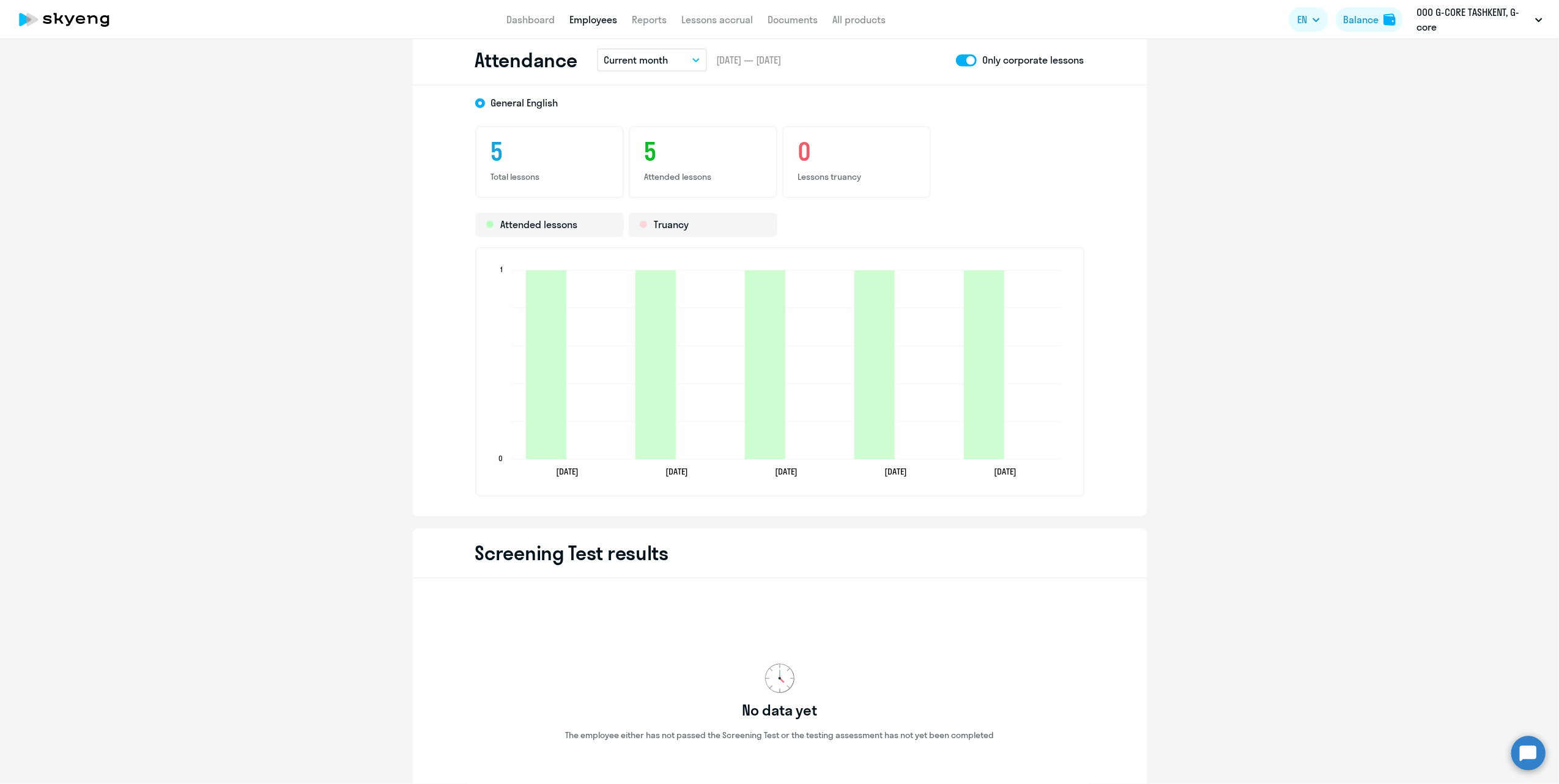
scroll to position [1386, 0]
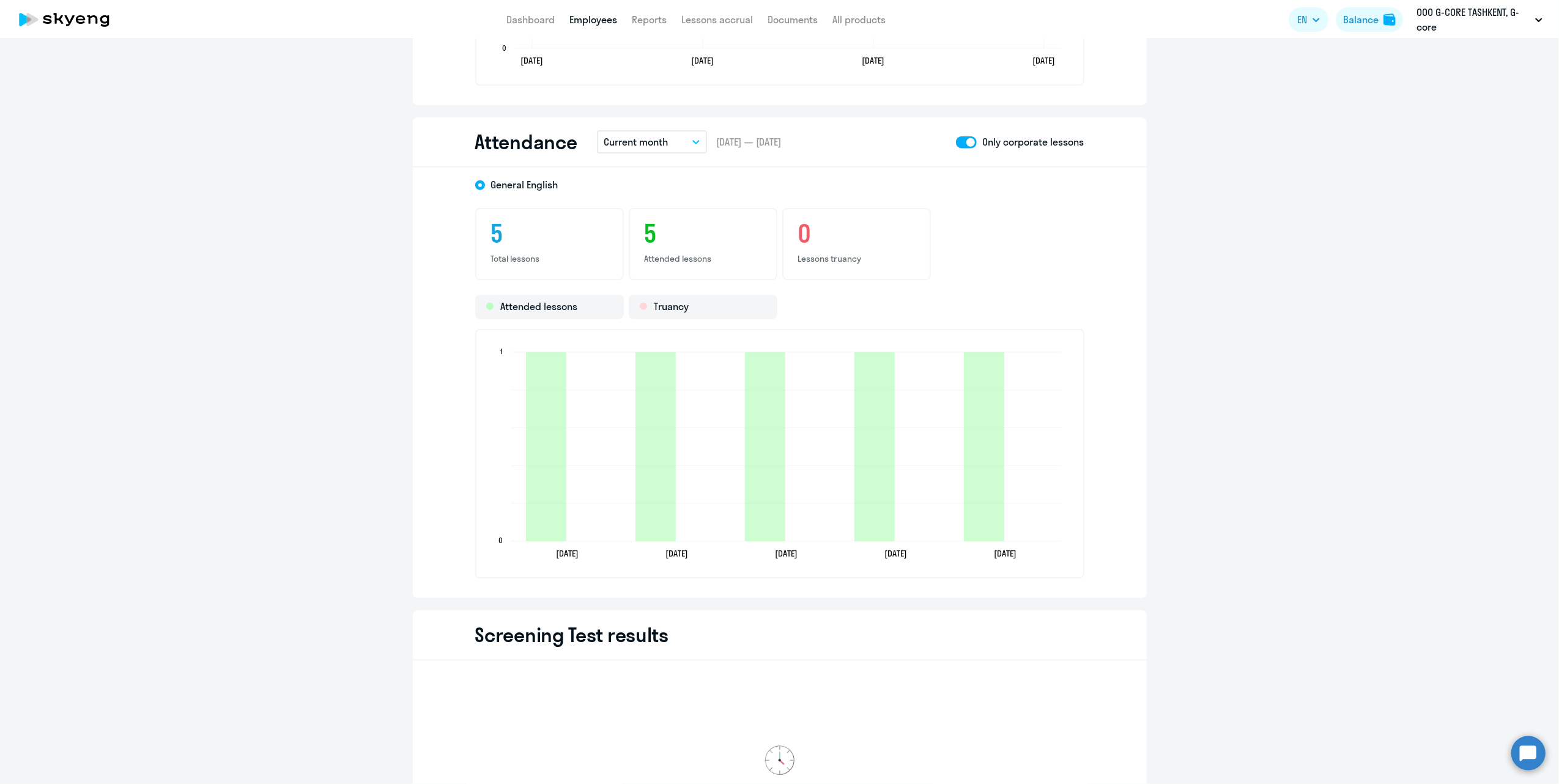
click at [962, 138] on span at bounding box center [966, 142] width 21 height 12
click at [956, 142] on input "checkbox" at bounding box center [956, 142] width 1 height 1
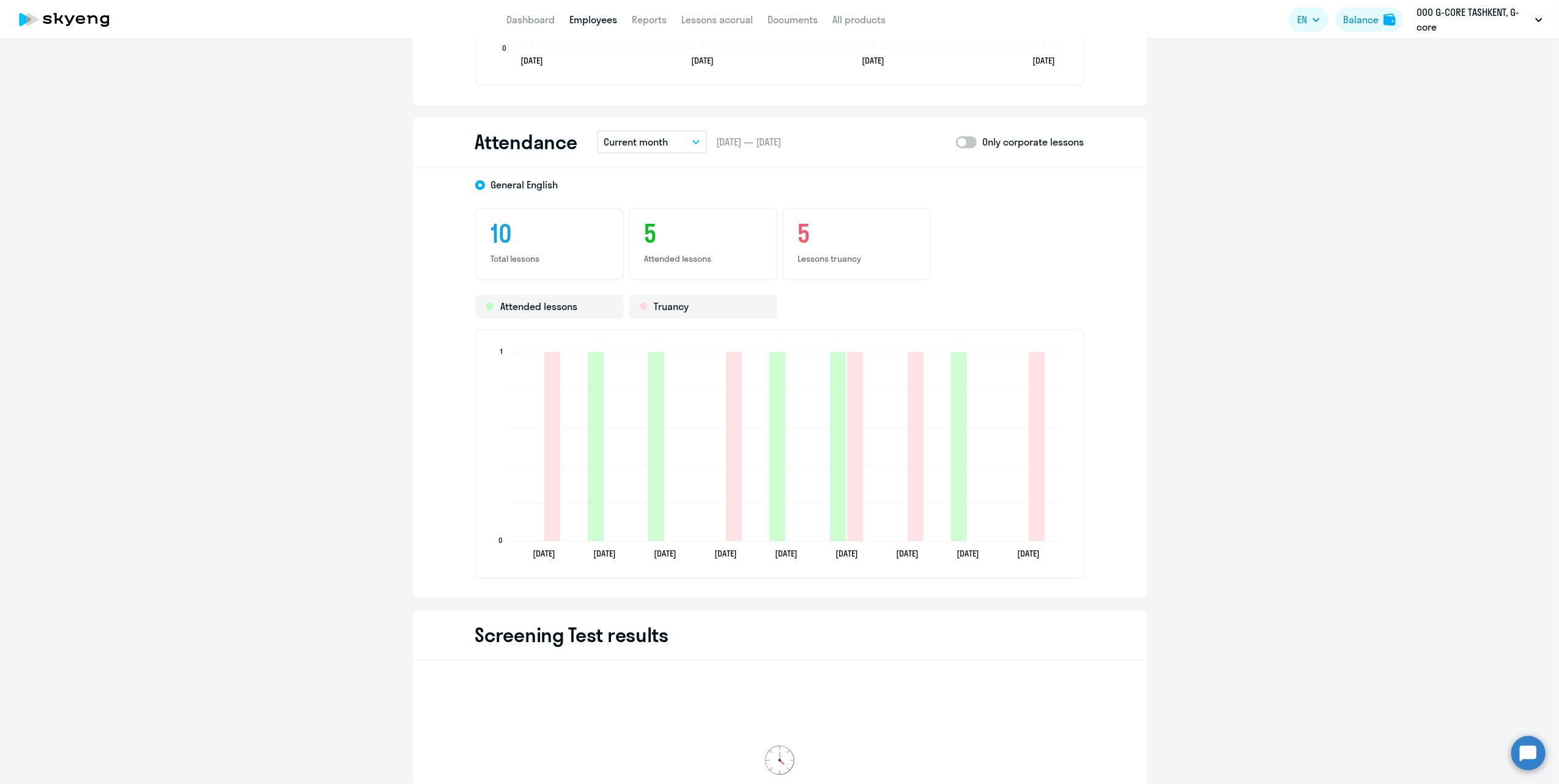
click at [962, 143] on span at bounding box center [966, 142] width 21 height 12
click at [956, 143] on input "checkbox" at bounding box center [956, 142] width 1 height 1
checkbox input "true"
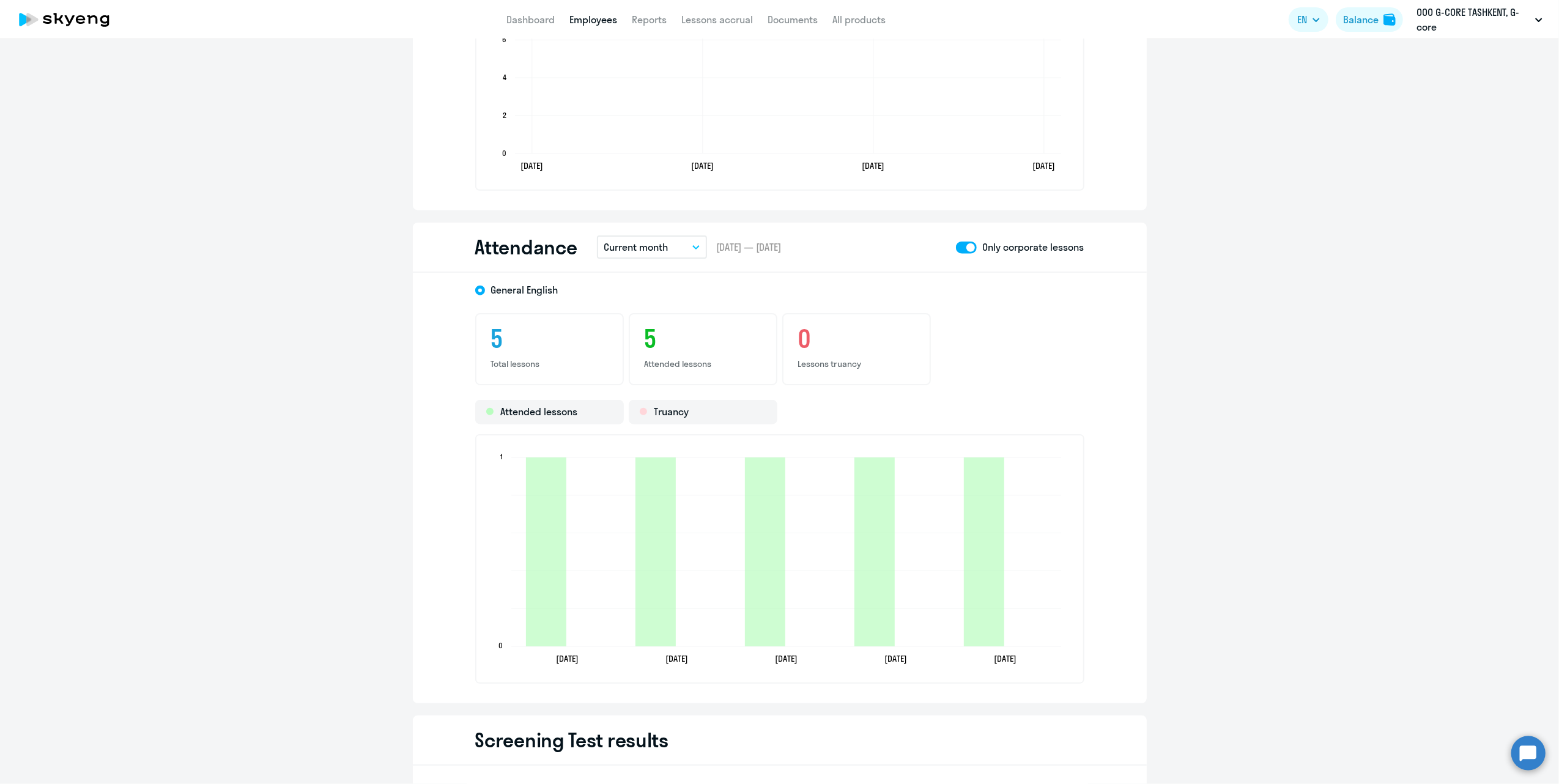
scroll to position [1279, 0]
